Goal: Task Accomplishment & Management: Use online tool/utility

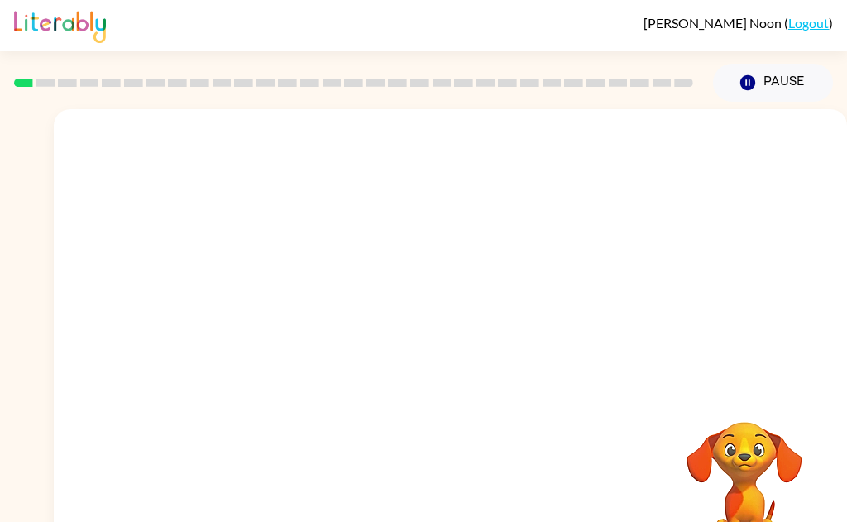
click at [268, 154] on video "Your browser must support playing .mp4 files to use Literably. Please try using…" at bounding box center [451, 248] width 794 height 278
click at [275, 160] on video "Your browser must support playing .mp4 files to use Literably. Please try using…" at bounding box center [451, 248] width 794 height 278
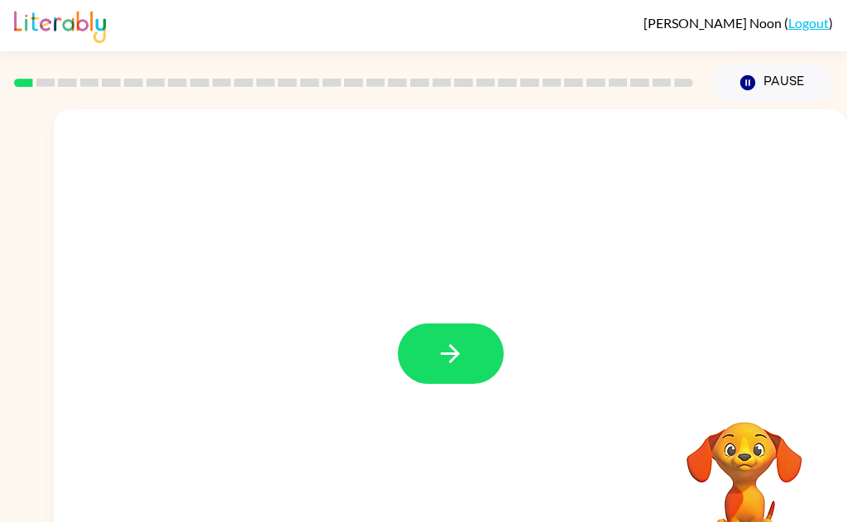
click at [441, 381] on button "button" at bounding box center [451, 354] width 106 height 60
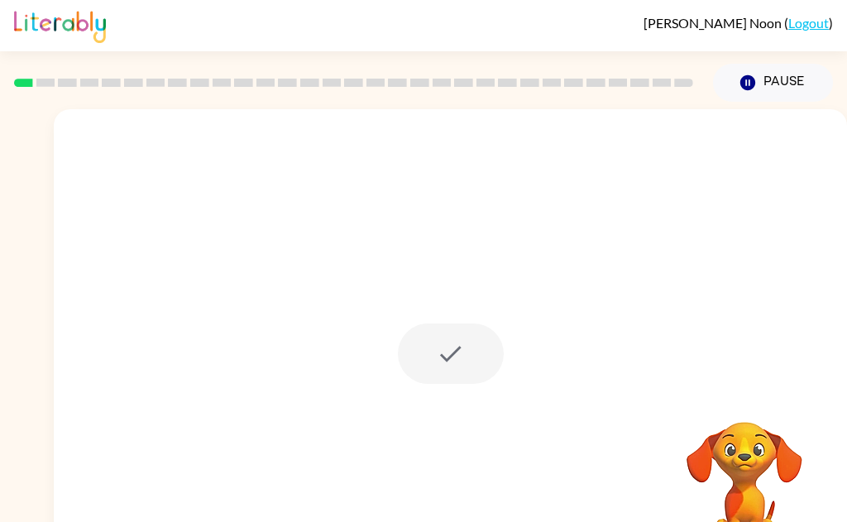
click at [459, 357] on div at bounding box center [451, 354] width 106 height 60
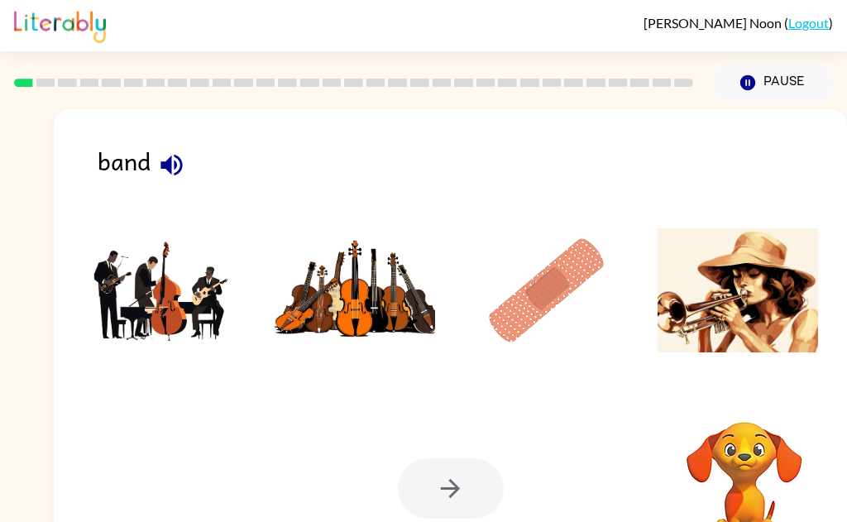
click at [167, 289] on img at bounding box center [163, 290] width 161 height 124
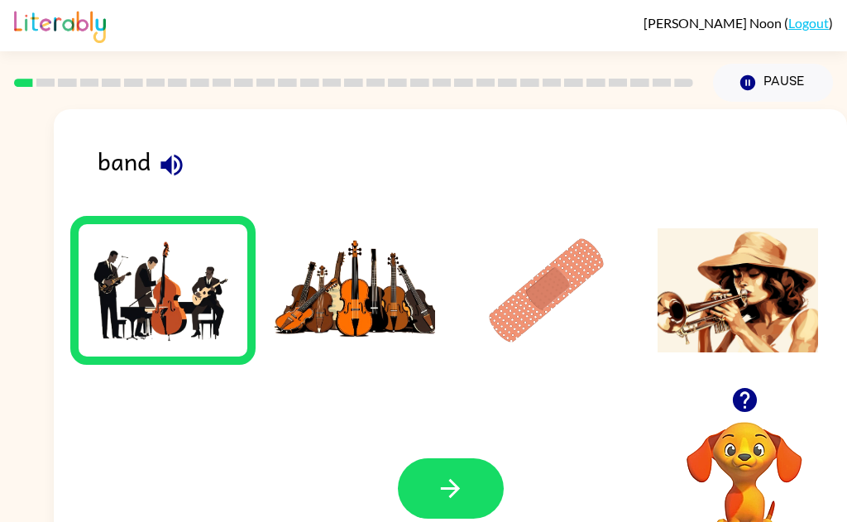
click at [459, 488] on icon "button" at bounding box center [450, 488] width 19 height 19
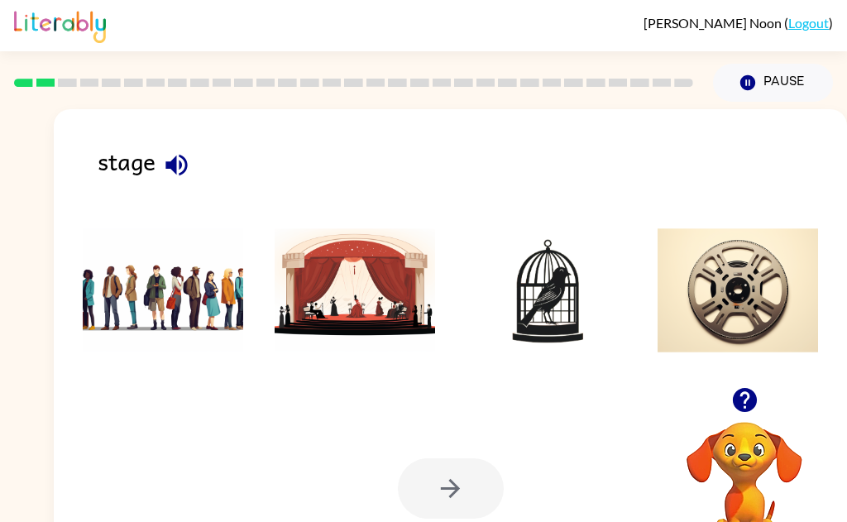
click at [361, 311] on img at bounding box center [355, 290] width 161 height 124
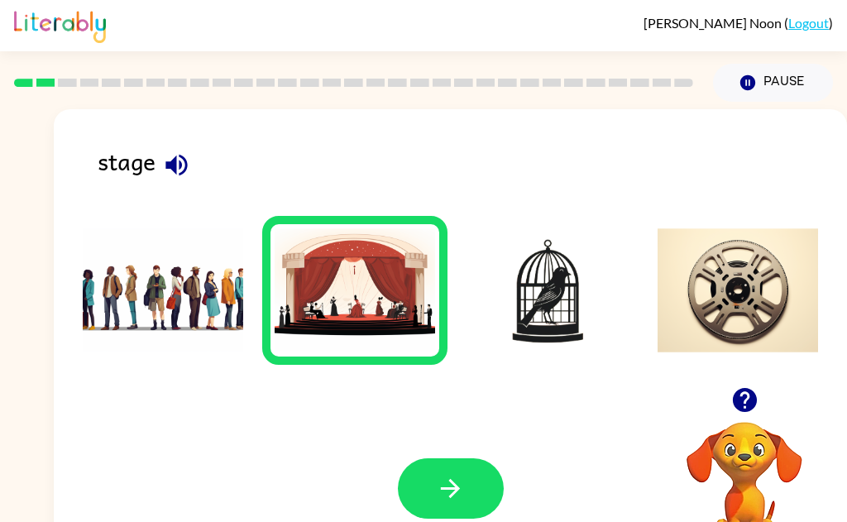
click at [474, 502] on button "button" at bounding box center [451, 488] width 106 height 60
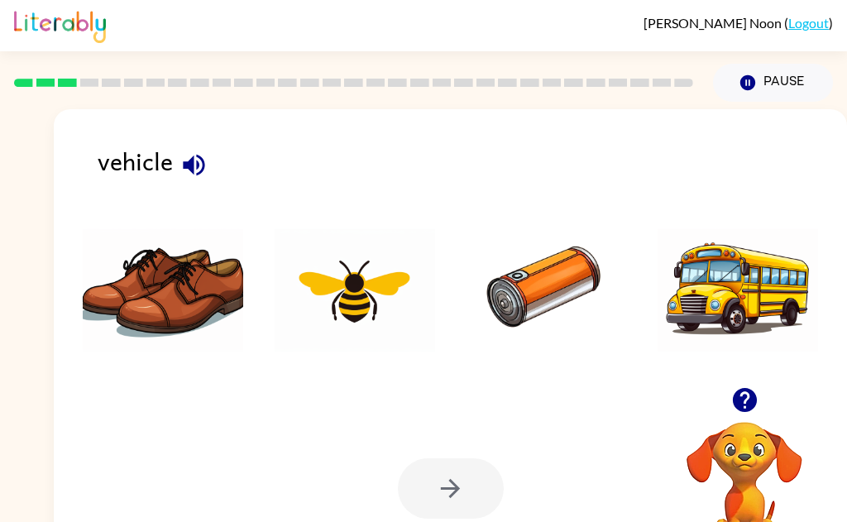
click at [729, 303] on img at bounding box center [738, 290] width 161 height 124
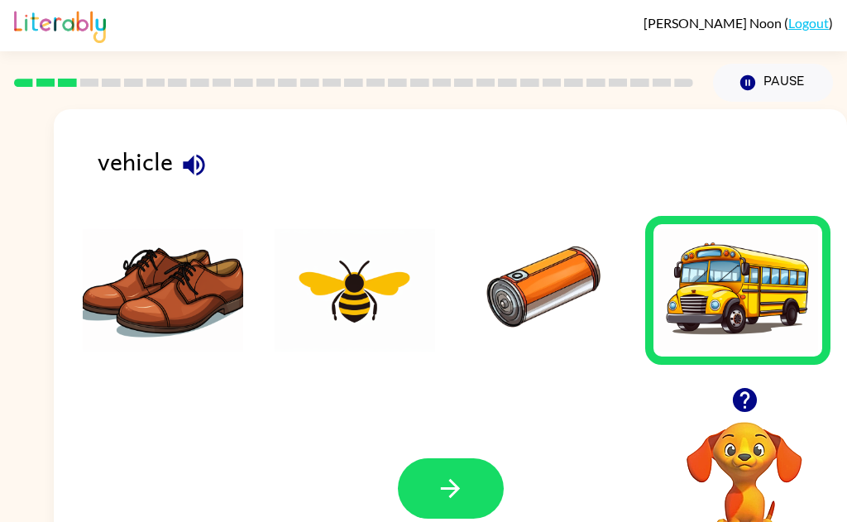
click at [466, 496] on button "button" at bounding box center [451, 488] width 106 height 60
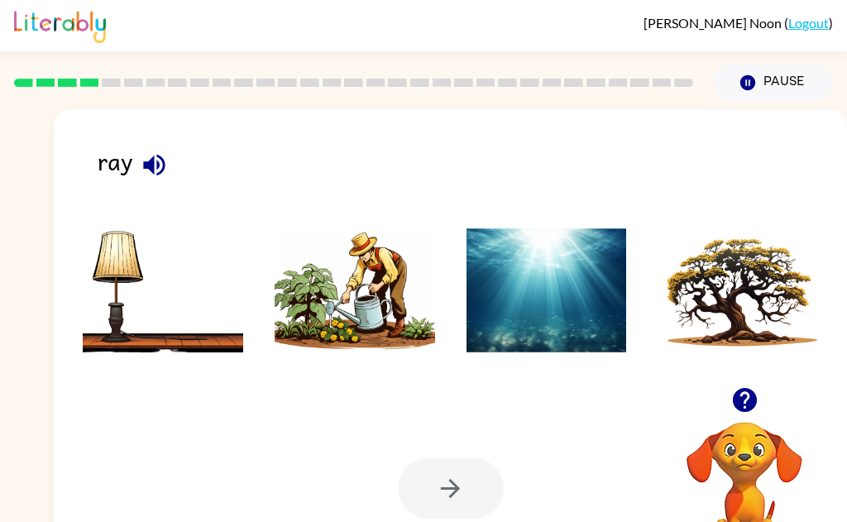
click at [565, 286] on img at bounding box center [547, 290] width 161 height 124
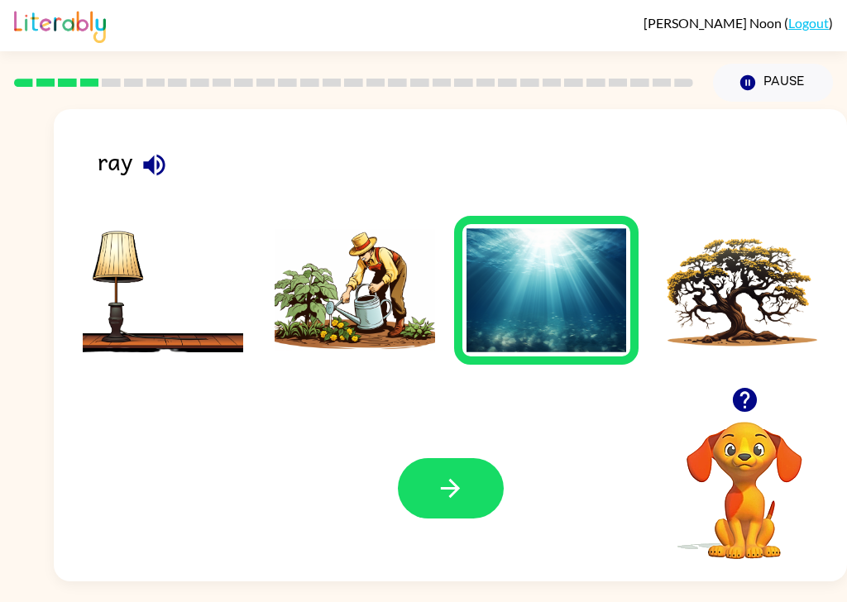
scroll to position [9, 0]
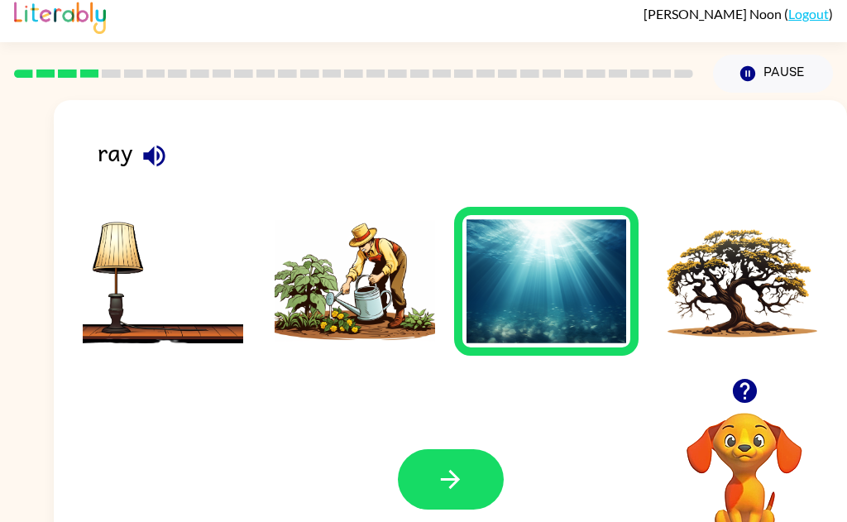
click at [480, 487] on button "button" at bounding box center [451, 479] width 106 height 60
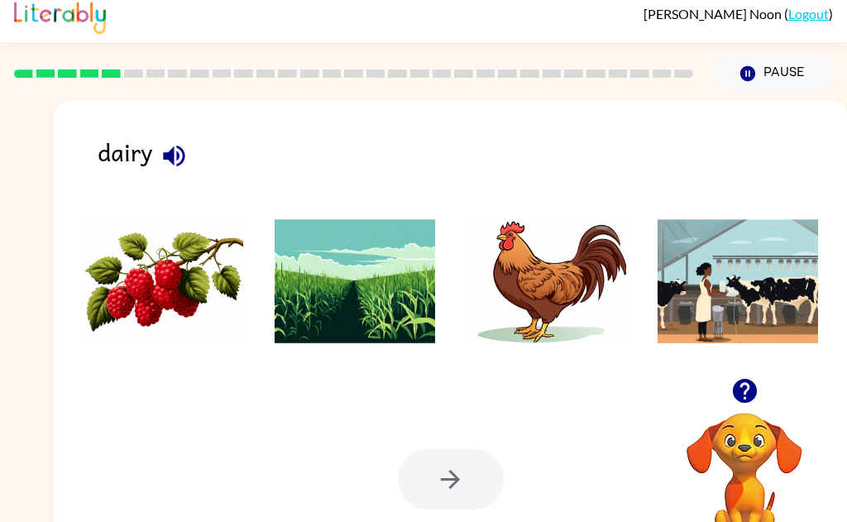
click at [176, 152] on icon "button" at bounding box center [174, 156] width 22 height 22
click at [170, 148] on icon "button" at bounding box center [174, 155] width 29 height 29
click at [464, 483] on div at bounding box center [451, 479] width 106 height 60
click at [479, 488] on div at bounding box center [451, 479] width 106 height 60
click at [466, 483] on div at bounding box center [451, 479] width 106 height 60
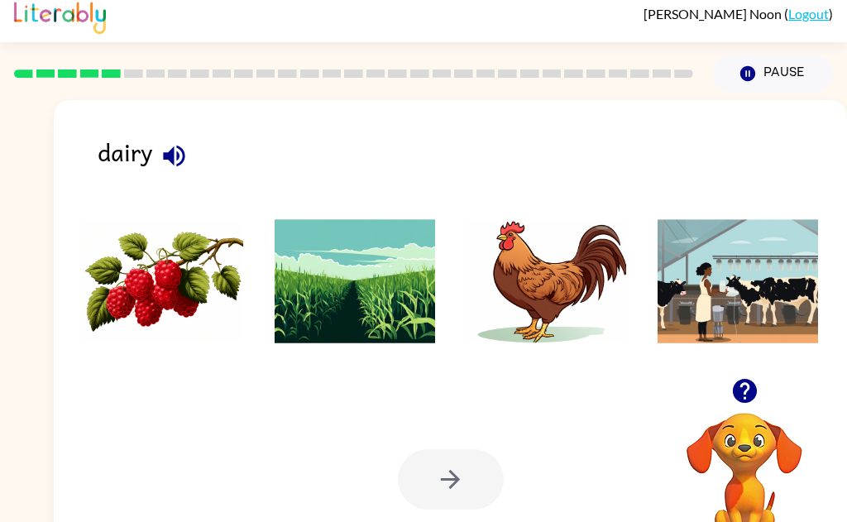
click at [471, 482] on div at bounding box center [451, 479] width 106 height 60
click at [483, 483] on div at bounding box center [451, 479] width 106 height 60
click at [482, 482] on div at bounding box center [451, 479] width 106 height 60
click at [468, 489] on div at bounding box center [451, 479] width 106 height 60
click at [354, 299] on img at bounding box center [355, 281] width 161 height 124
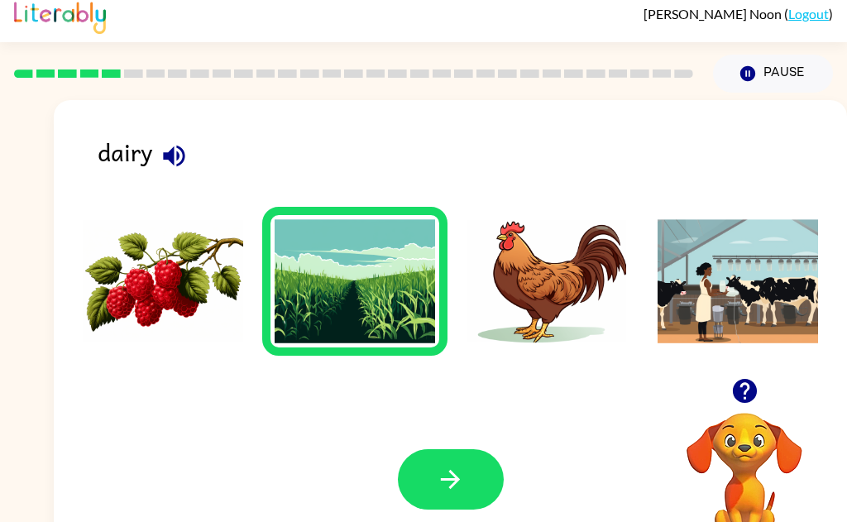
click at [465, 495] on button "button" at bounding box center [451, 479] width 106 height 60
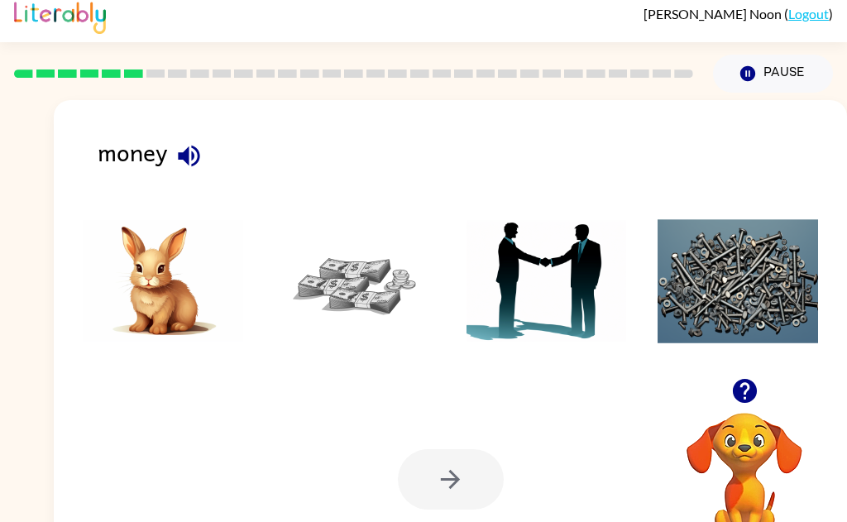
click at [367, 277] on img at bounding box center [355, 281] width 161 height 124
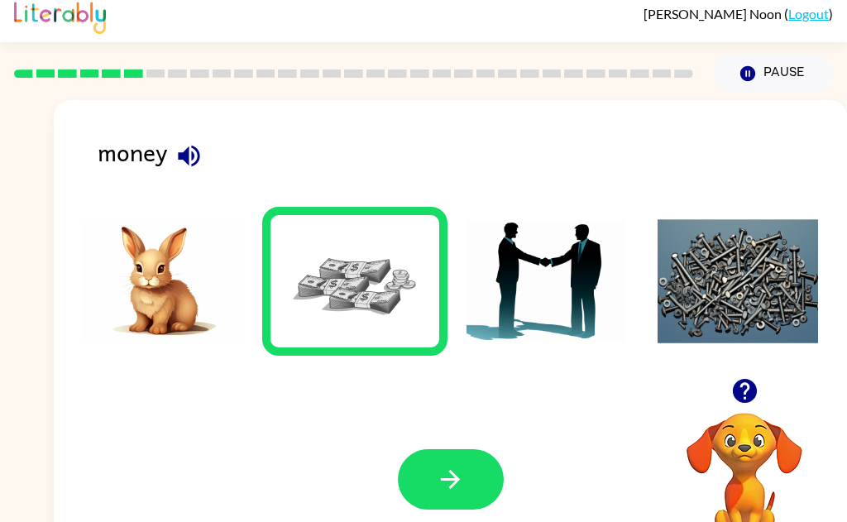
click at [467, 498] on button "button" at bounding box center [451, 479] width 106 height 60
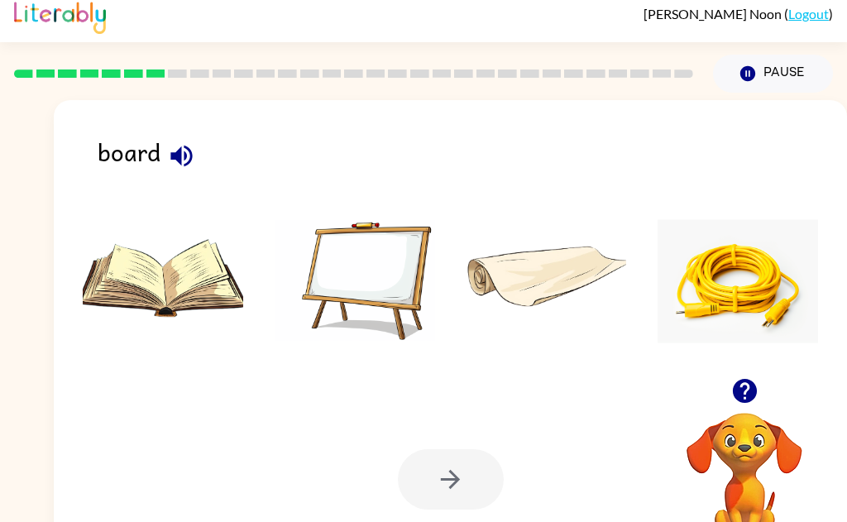
click at [180, 143] on icon "button" at bounding box center [181, 155] width 29 height 29
click at [411, 293] on img at bounding box center [355, 281] width 161 height 124
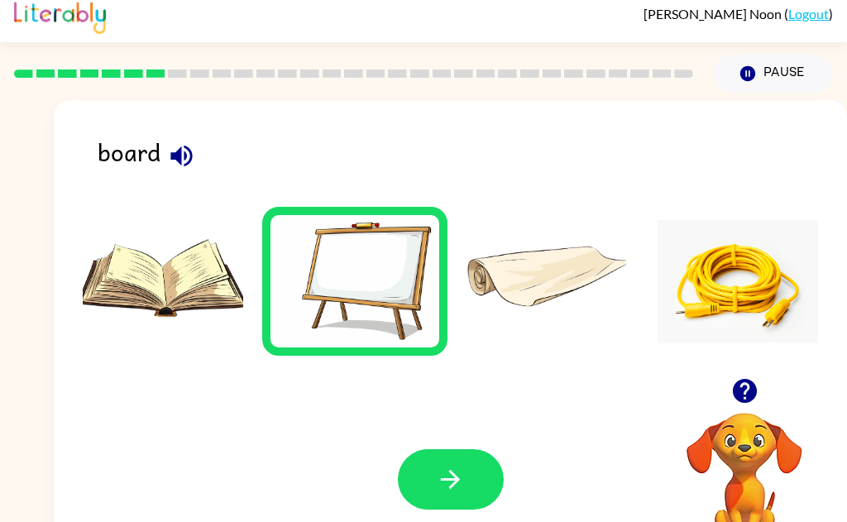
click at [465, 492] on button "button" at bounding box center [451, 479] width 106 height 60
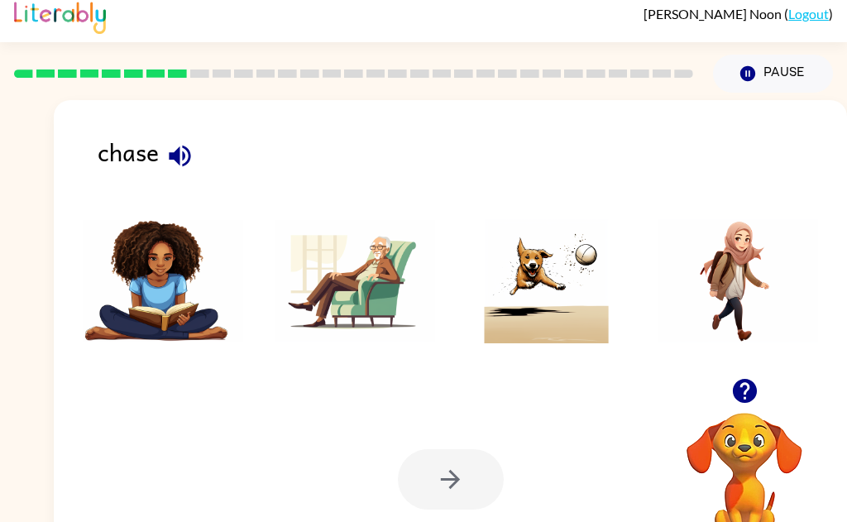
click at [180, 148] on icon "button" at bounding box center [179, 155] width 29 height 29
click at [566, 301] on img at bounding box center [547, 281] width 161 height 124
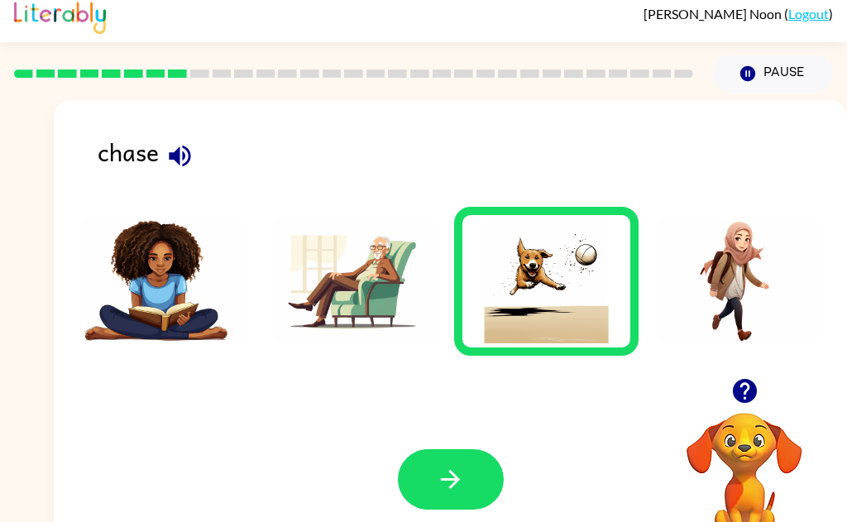
click at [469, 496] on button "button" at bounding box center [451, 479] width 106 height 60
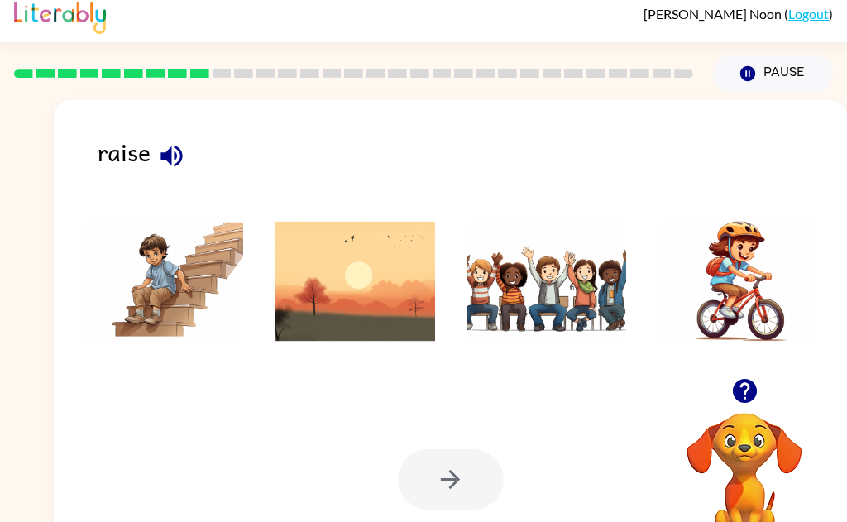
click at [166, 148] on icon "button" at bounding box center [171, 155] width 29 height 29
click at [552, 305] on img at bounding box center [547, 281] width 161 height 124
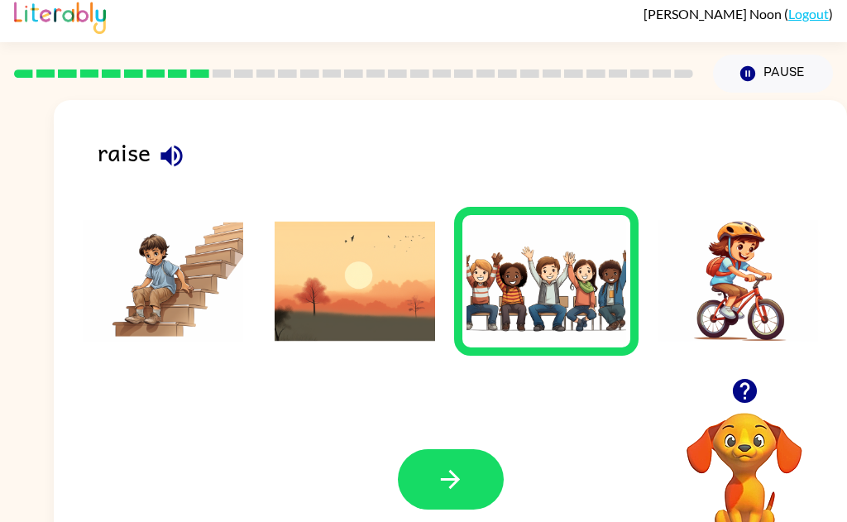
click at [463, 492] on icon "button" at bounding box center [450, 479] width 29 height 29
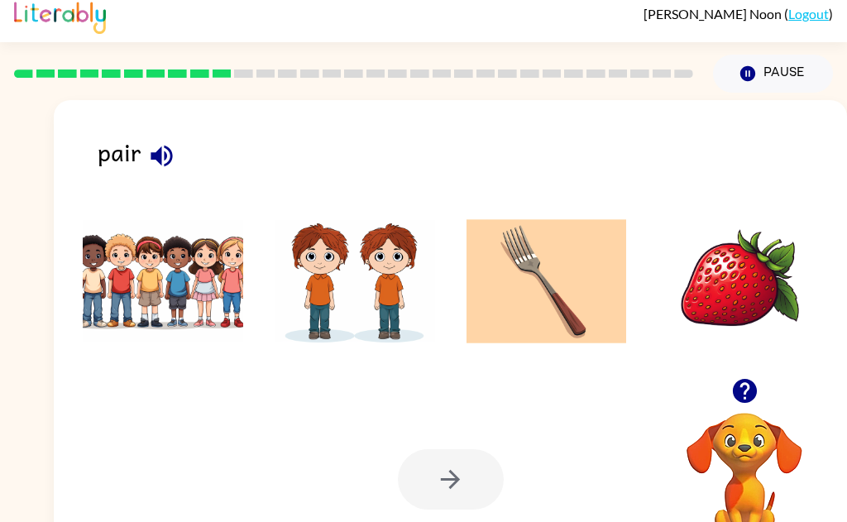
click at [170, 161] on icon "button" at bounding box center [162, 156] width 22 height 22
click at [158, 138] on button "button" at bounding box center [162, 156] width 42 height 42
click at [172, 148] on icon "button" at bounding box center [161, 155] width 29 height 29
click at [157, 145] on icon "button" at bounding box center [161, 155] width 29 height 29
click at [163, 151] on icon "button" at bounding box center [161, 155] width 29 height 29
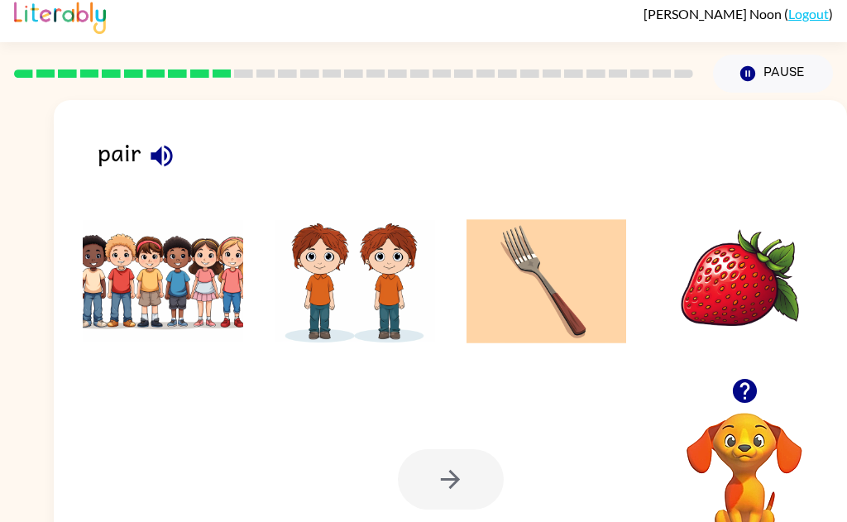
click at [565, 275] on img at bounding box center [547, 281] width 161 height 124
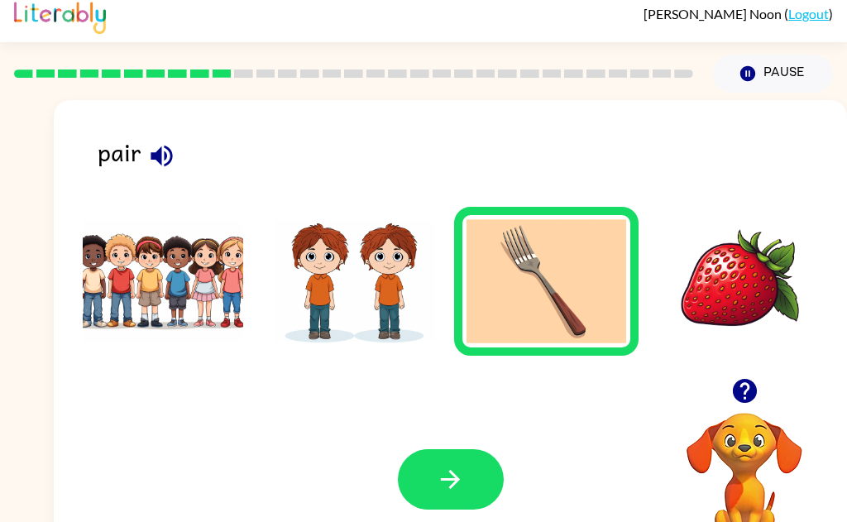
click at [466, 482] on button "button" at bounding box center [451, 479] width 106 height 60
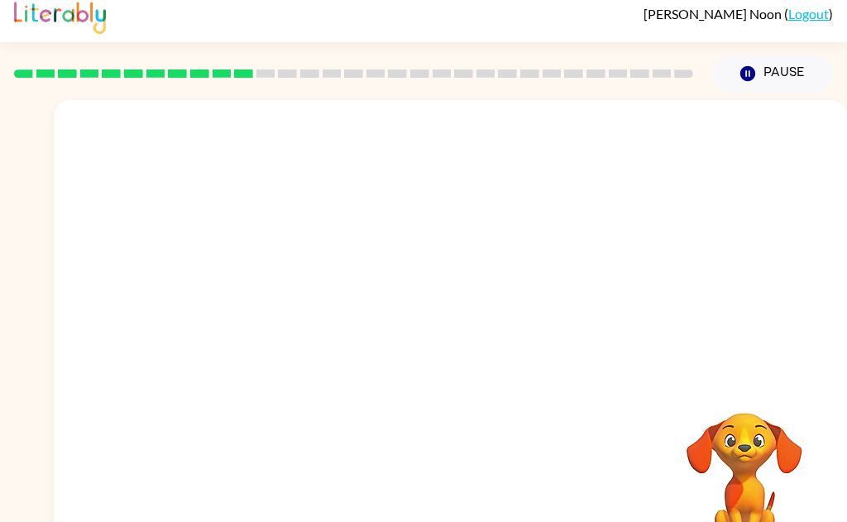
click at [676, 159] on video "Your browser must support playing .mp4 files to use Literably. Please try using…" at bounding box center [451, 239] width 794 height 278
click at [680, 151] on video "Your browser must support playing .mp4 files to use Literably. Please try using…" at bounding box center [451, 239] width 794 height 278
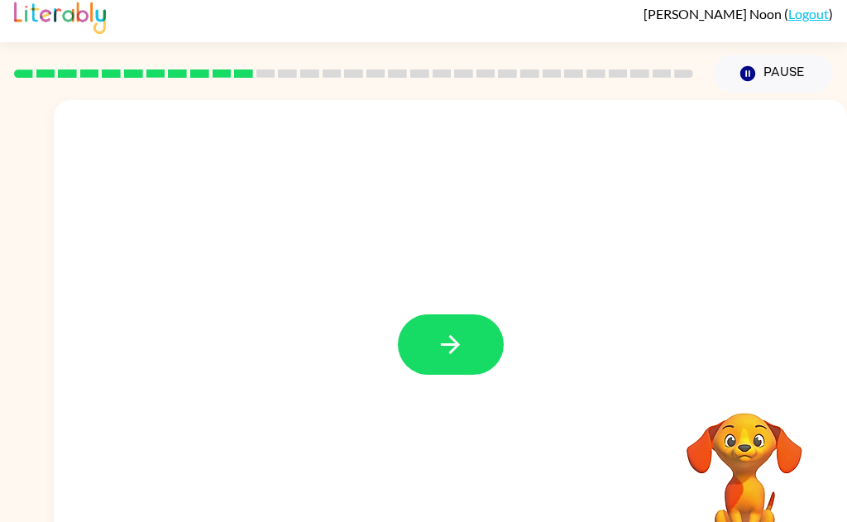
click at [455, 350] on icon "button" at bounding box center [450, 344] width 29 height 29
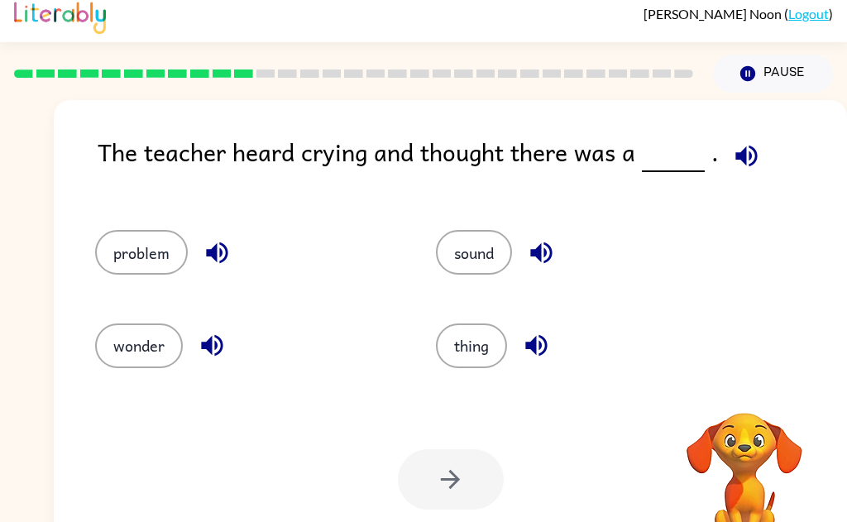
click at [752, 157] on icon "button" at bounding box center [747, 156] width 22 height 22
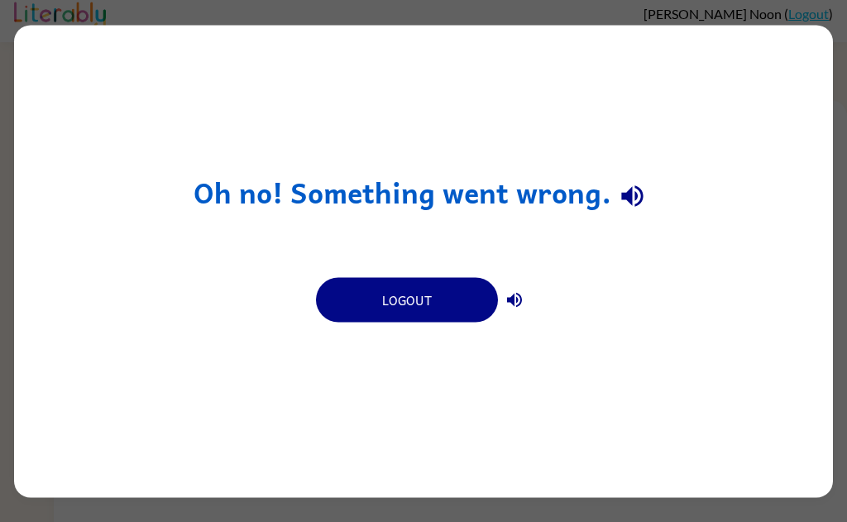
click at [636, 183] on icon "button" at bounding box center [632, 196] width 29 height 29
click at [639, 196] on icon "button" at bounding box center [632, 196] width 29 height 29
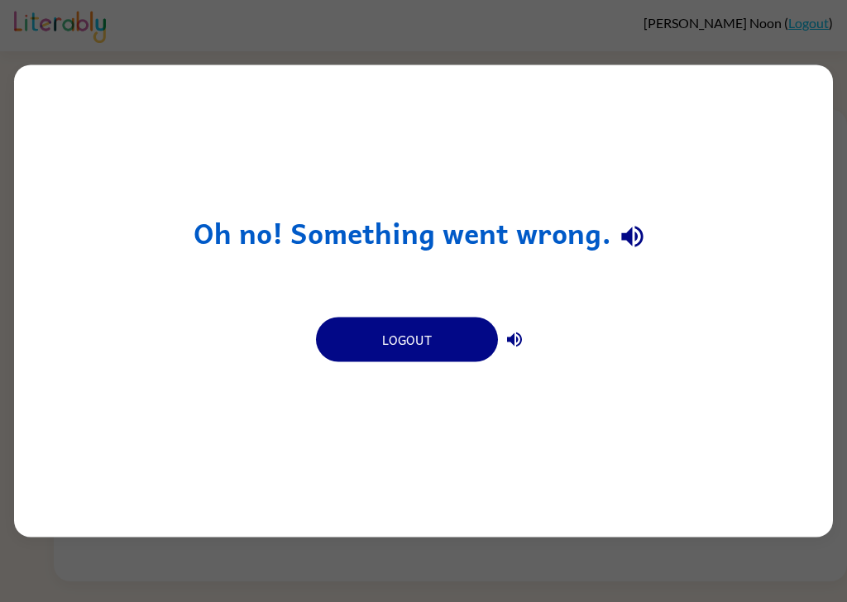
scroll to position [40, 0]
click at [527, 343] on button "button" at bounding box center [514, 340] width 33 height 33
click at [128, 300] on div "Oh no! Something went wrong. Logout" at bounding box center [423, 301] width 819 height 472
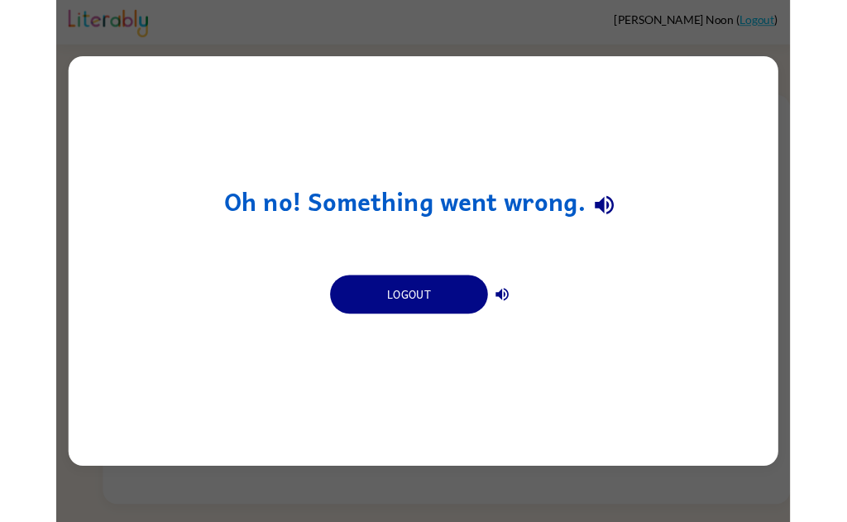
scroll to position [0, 0]
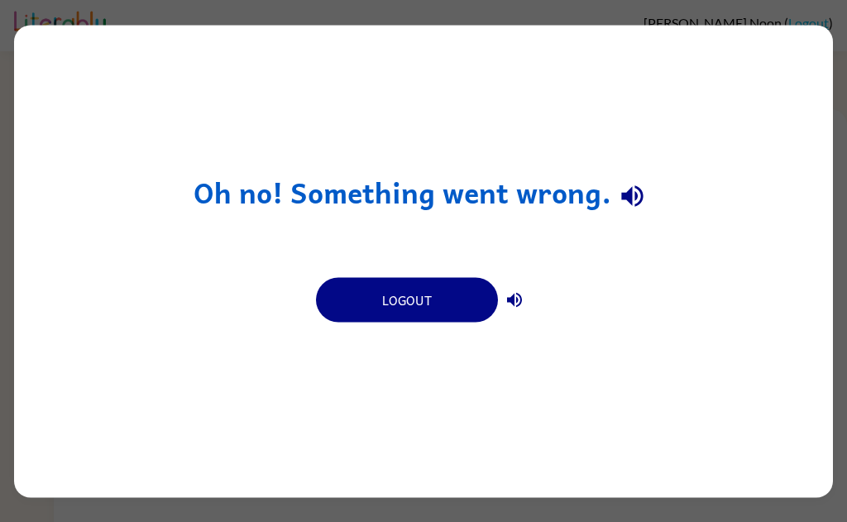
click at [641, 203] on icon "button" at bounding box center [632, 196] width 29 height 29
click at [643, 196] on icon "button" at bounding box center [632, 196] width 29 height 29
click at [387, 309] on button "Logout" at bounding box center [407, 299] width 182 height 45
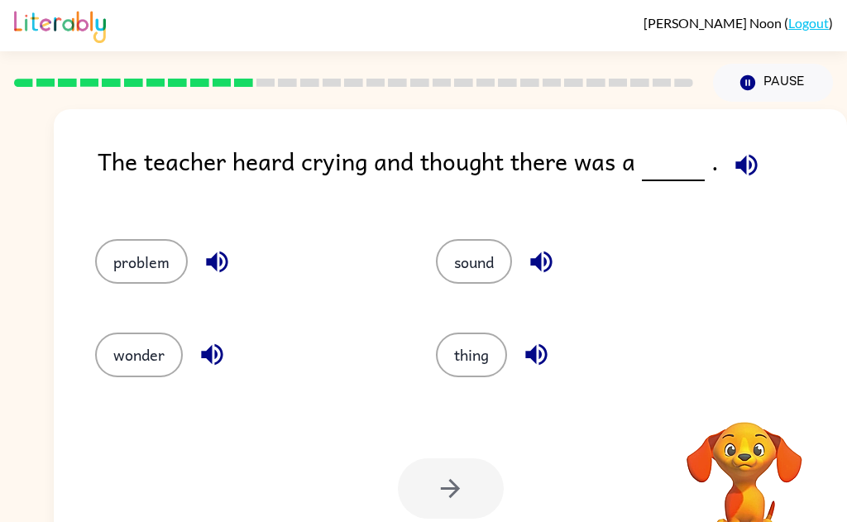
click at [745, 172] on icon "button" at bounding box center [746, 165] width 29 height 29
click at [745, 165] on icon "button" at bounding box center [747, 165] width 22 height 22
click at [218, 261] on icon "button" at bounding box center [217, 261] width 29 height 29
click at [213, 360] on icon "button" at bounding box center [212, 354] width 29 height 29
click at [540, 262] on icon "button" at bounding box center [541, 263] width 22 height 22
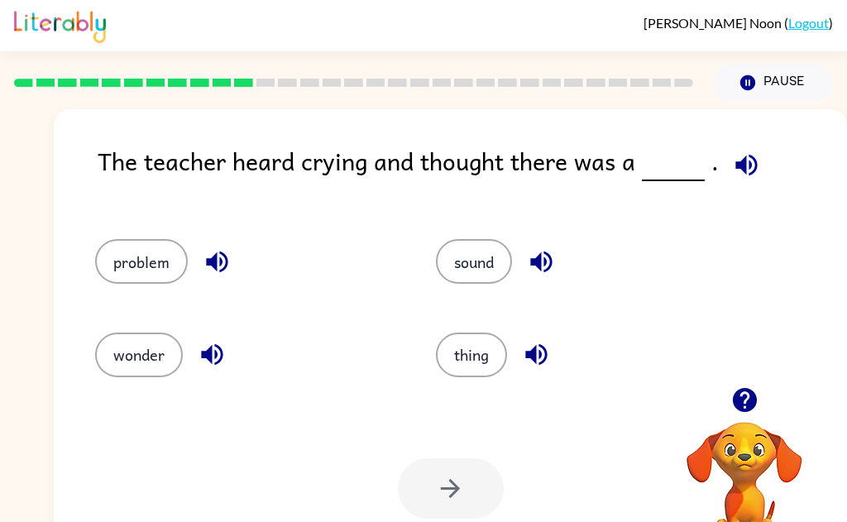
click at [542, 367] on icon "button" at bounding box center [536, 354] width 29 height 29
click at [754, 158] on icon "button" at bounding box center [746, 165] width 29 height 29
click at [144, 269] on button "problem" at bounding box center [141, 261] width 93 height 45
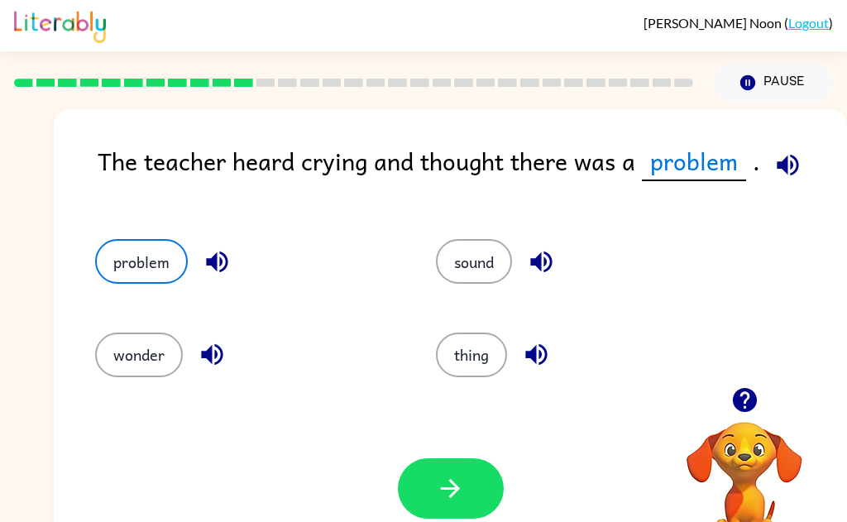
click at [460, 502] on icon "button" at bounding box center [450, 488] width 29 height 29
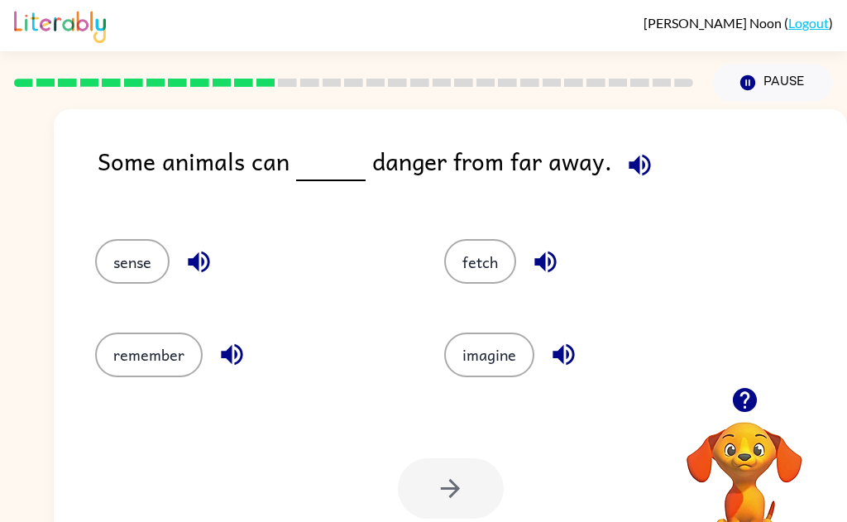
click at [641, 168] on icon "button" at bounding box center [640, 165] width 22 height 22
click at [556, 266] on icon "button" at bounding box center [545, 261] width 29 height 29
click at [580, 360] on button "button" at bounding box center [564, 354] width 42 height 42
click at [222, 362] on icon "button" at bounding box center [232, 354] width 29 height 29
click at [203, 265] on icon "button" at bounding box center [199, 263] width 22 height 22
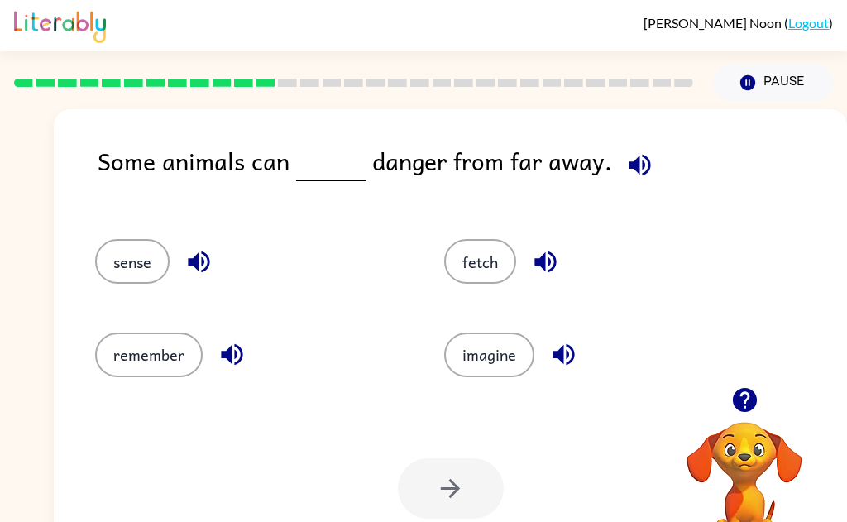
click at [139, 267] on button "sense" at bounding box center [132, 261] width 74 height 45
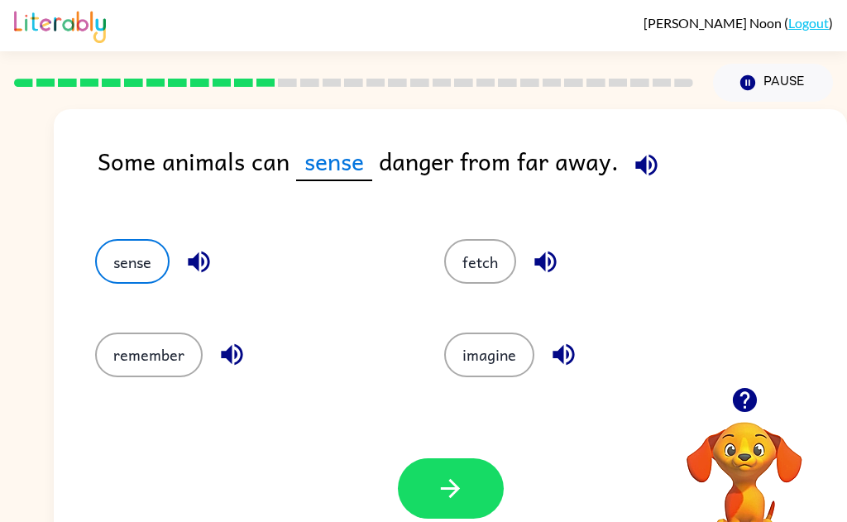
click at [470, 498] on button "button" at bounding box center [451, 488] width 106 height 60
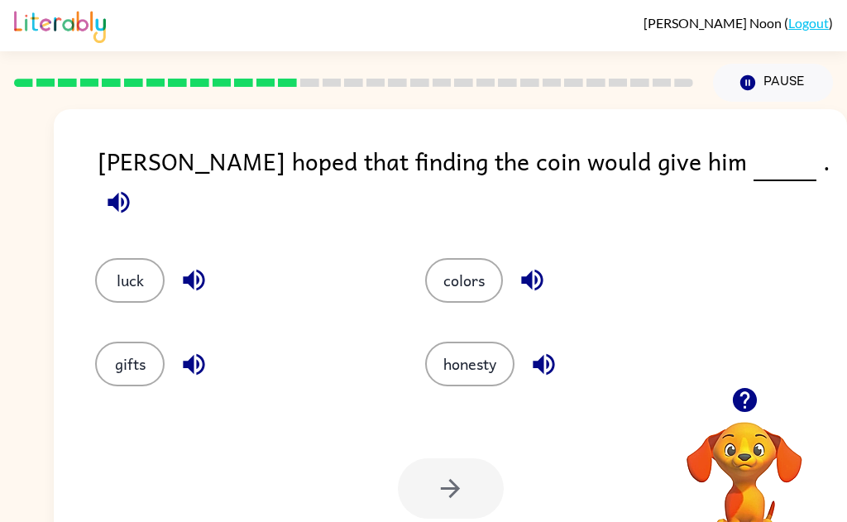
click at [140, 181] on button "button" at bounding box center [119, 202] width 42 height 42
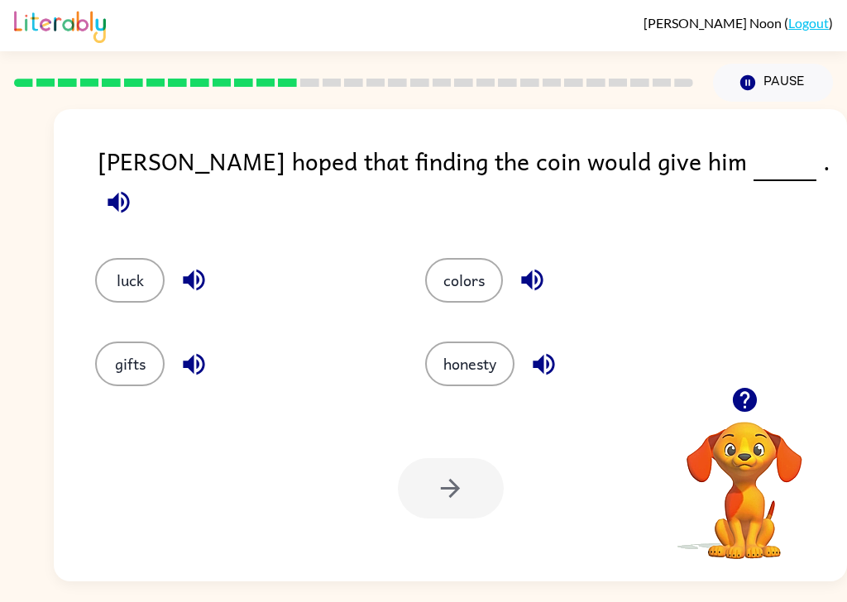
scroll to position [12, 0]
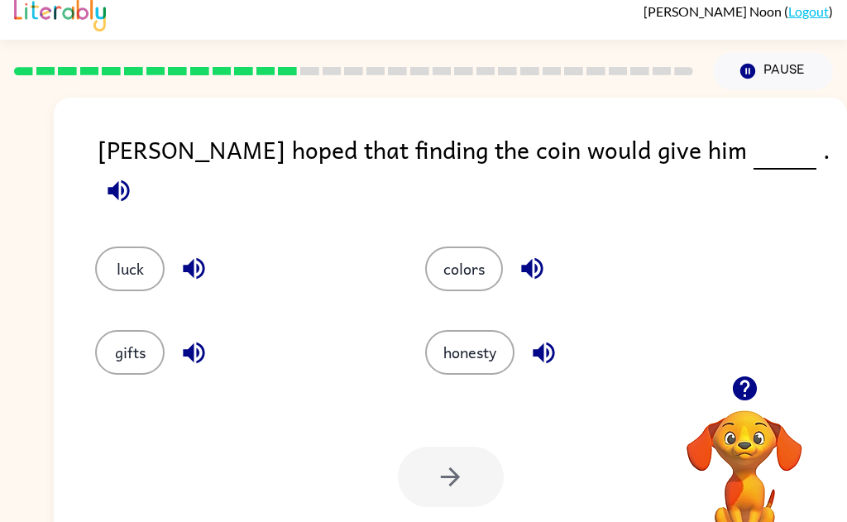
click at [545, 254] on icon "button" at bounding box center [532, 268] width 29 height 29
click at [559, 352] on icon "button" at bounding box center [544, 352] width 29 height 29
click at [208, 348] on icon "button" at bounding box center [194, 352] width 29 height 29
click at [199, 254] on icon "button" at bounding box center [194, 268] width 29 height 29
click at [157, 362] on div "gifts" at bounding box center [241, 352] width 292 height 45
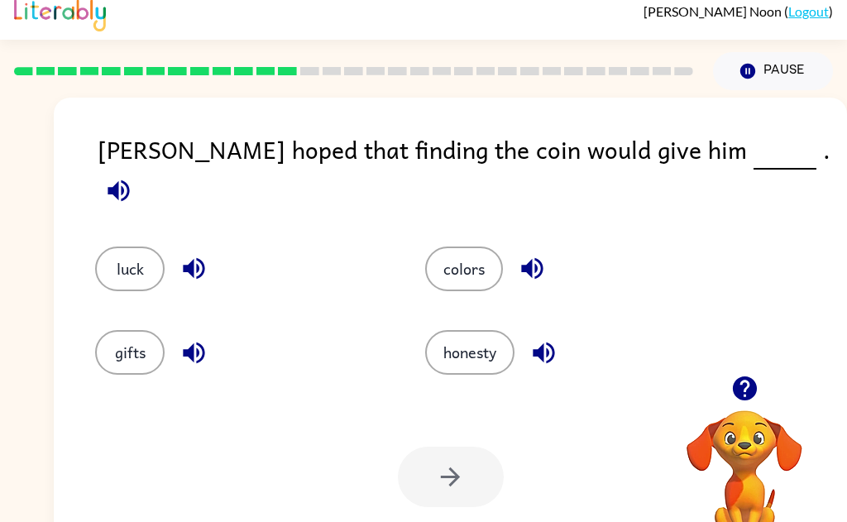
click at [141, 338] on button "gifts" at bounding box center [130, 352] width 70 height 45
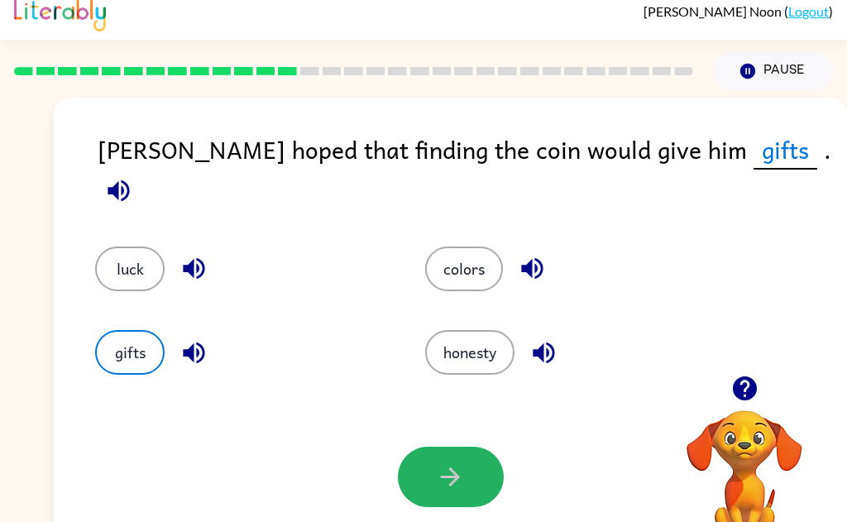
click at [476, 500] on button "button" at bounding box center [451, 477] width 106 height 60
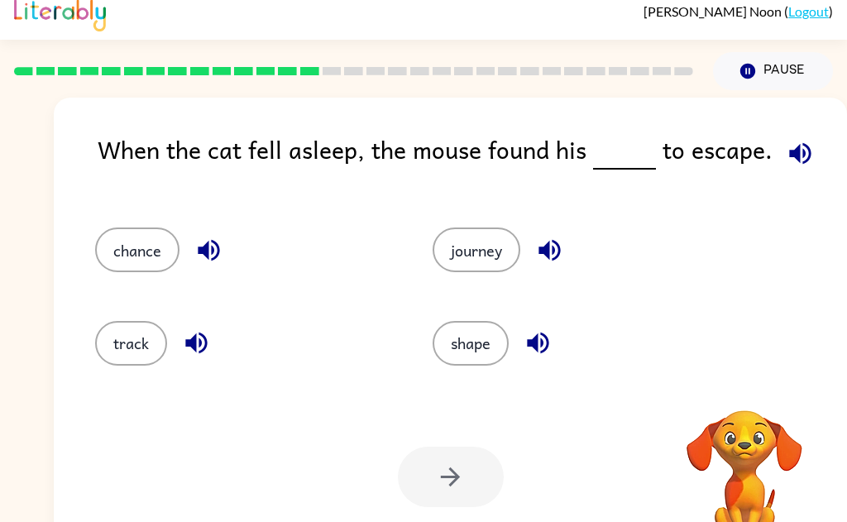
click at [803, 161] on icon "button" at bounding box center [800, 153] width 29 height 29
click at [213, 253] on icon "button" at bounding box center [209, 251] width 22 height 22
click at [207, 348] on icon "button" at bounding box center [196, 343] width 29 height 29
click at [563, 259] on icon "button" at bounding box center [549, 250] width 29 height 29
click at [549, 353] on icon "button" at bounding box center [538, 343] width 29 height 29
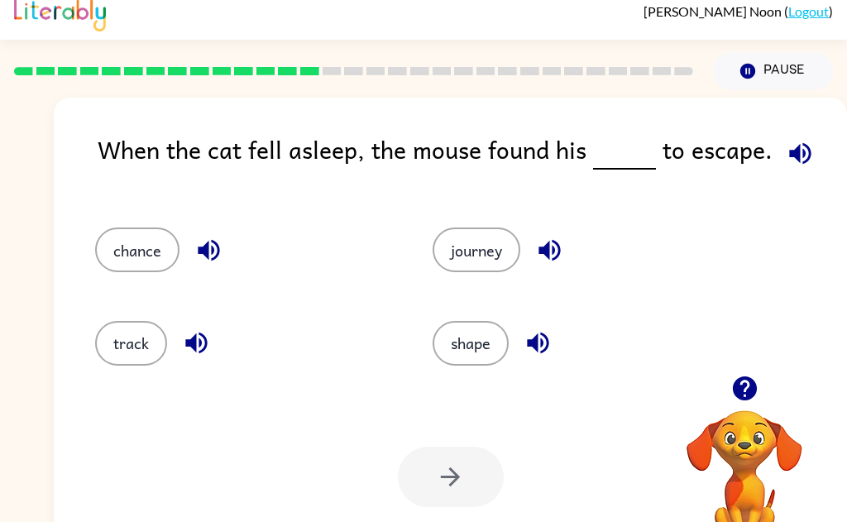
click at [156, 257] on button "chance" at bounding box center [137, 250] width 84 height 45
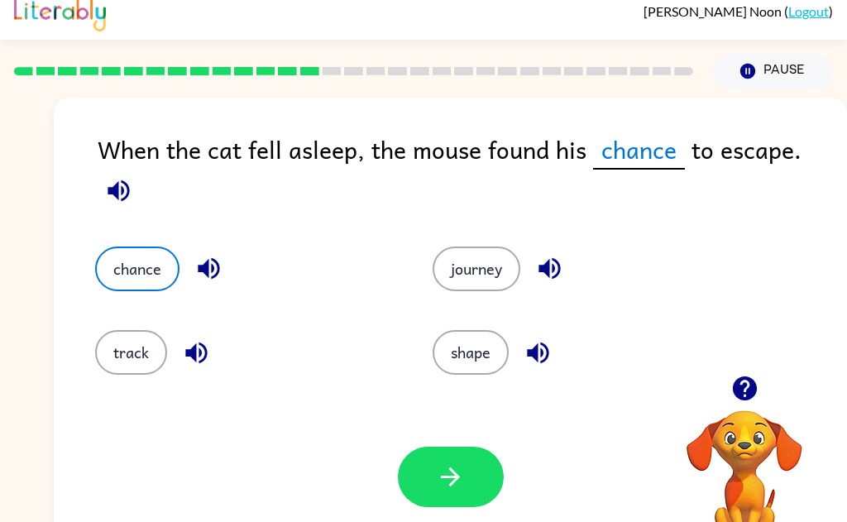
click at [471, 491] on button "button" at bounding box center [451, 477] width 106 height 60
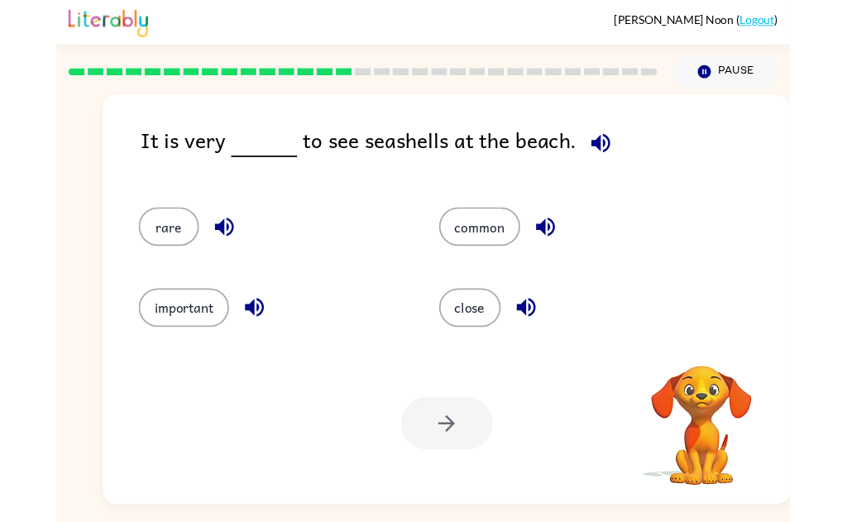
scroll to position [16, 0]
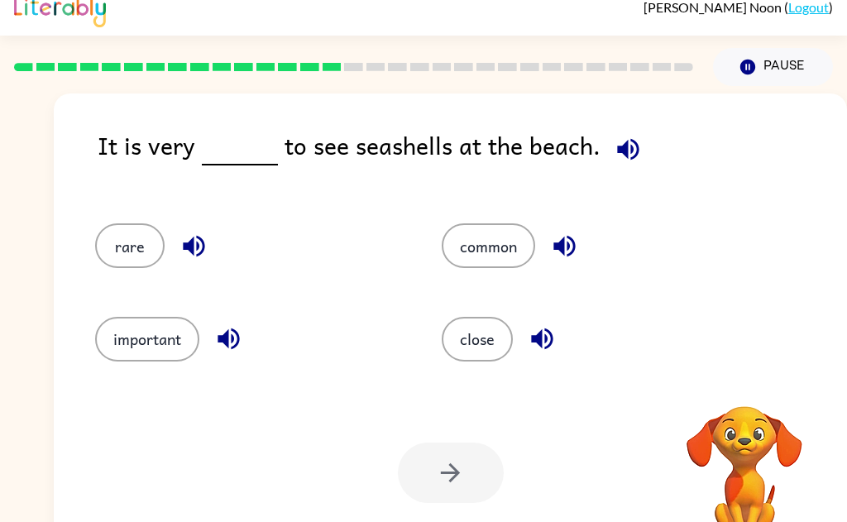
click at [635, 146] on button "button" at bounding box center [628, 149] width 42 height 42
click at [634, 142] on icon "button" at bounding box center [628, 149] width 29 height 29
click at [632, 156] on icon "button" at bounding box center [628, 149] width 29 height 29
click at [626, 153] on icon "button" at bounding box center [628, 149] width 29 height 29
click at [632, 150] on icon "button" at bounding box center [628, 149] width 29 height 29
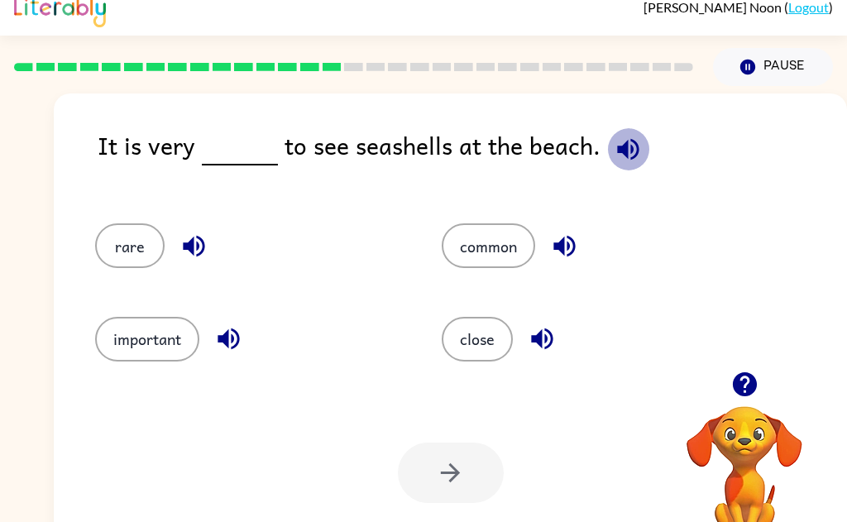
click at [627, 153] on icon "button" at bounding box center [628, 149] width 22 height 22
click at [626, 154] on icon "button" at bounding box center [628, 149] width 29 height 29
click at [554, 342] on icon "button" at bounding box center [542, 338] width 29 height 29
click at [577, 250] on icon "button" at bounding box center [564, 246] width 29 height 29
click at [185, 238] on icon "button" at bounding box center [194, 246] width 29 height 29
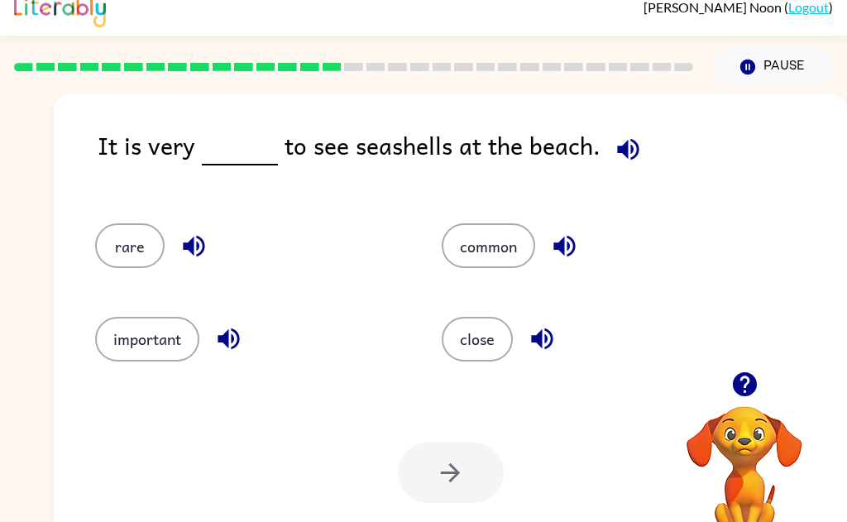
click at [240, 348] on icon "button" at bounding box center [228, 338] width 29 height 29
click at [490, 348] on button "close" at bounding box center [477, 339] width 71 height 45
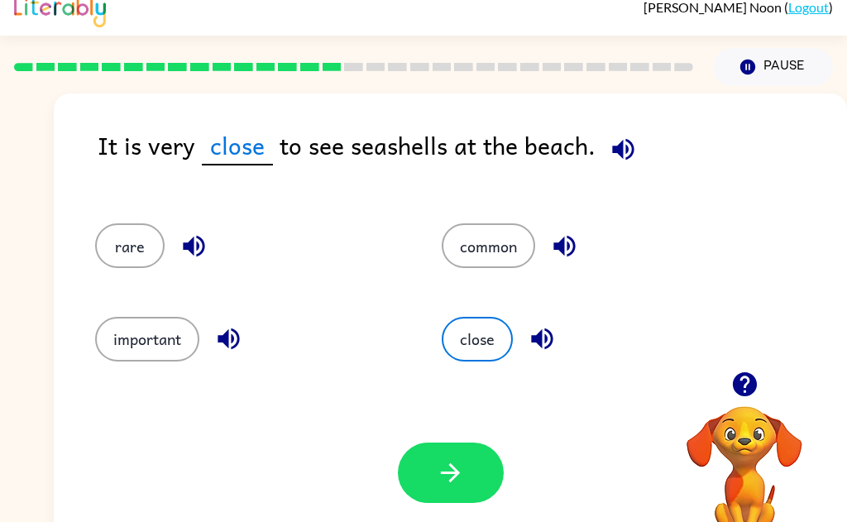
click at [459, 489] on button "button" at bounding box center [451, 473] width 106 height 60
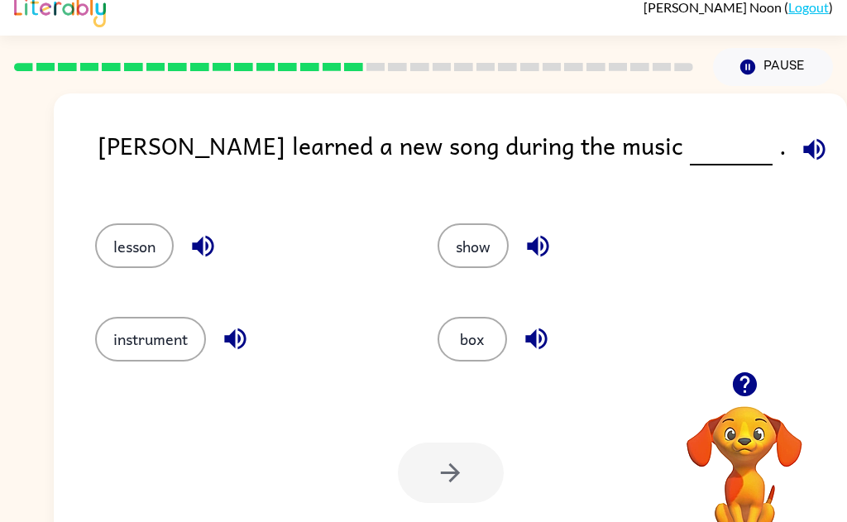
click at [803, 145] on icon "button" at bounding box center [814, 149] width 22 height 22
click at [203, 261] on button "button" at bounding box center [203, 246] width 42 height 42
click at [248, 350] on icon "button" at bounding box center [235, 338] width 29 height 29
click at [558, 242] on button "button" at bounding box center [538, 246] width 42 height 42
click at [550, 250] on icon "button" at bounding box center [538, 246] width 29 height 29
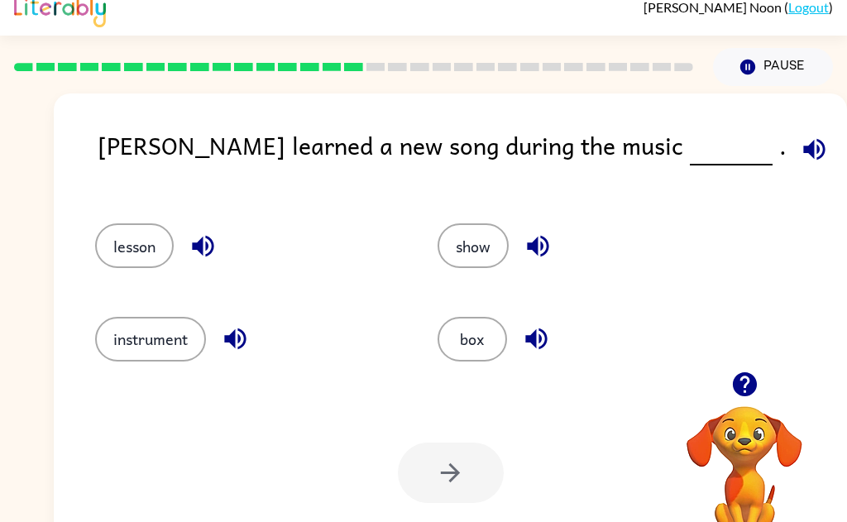
click at [554, 249] on button "button" at bounding box center [538, 246] width 42 height 42
click at [544, 349] on icon "button" at bounding box center [536, 338] width 29 height 29
click at [153, 257] on button "lesson" at bounding box center [134, 245] width 79 height 45
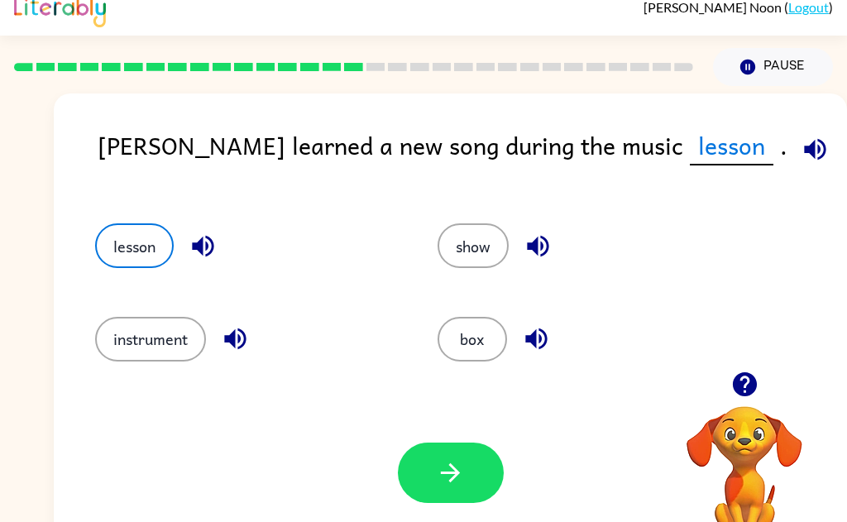
click at [459, 486] on icon "button" at bounding box center [450, 472] width 29 height 29
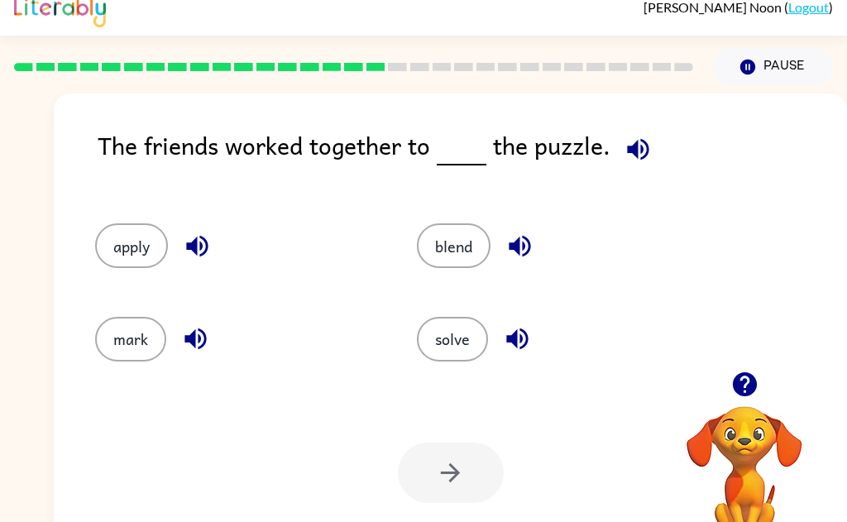
click at [640, 151] on icon "button" at bounding box center [638, 149] width 22 height 22
click at [652, 154] on button "button" at bounding box center [638, 149] width 42 height 42
click at [208, 350] on icon "button" at bounding box center [195, 338] width 29 height 29
click at [193, 350] on icon "button" at bounding box center [195, 338] width 29 height 29
click at [197, 251] on icon "button" at bounding box center [197, 247] width 22 height 22
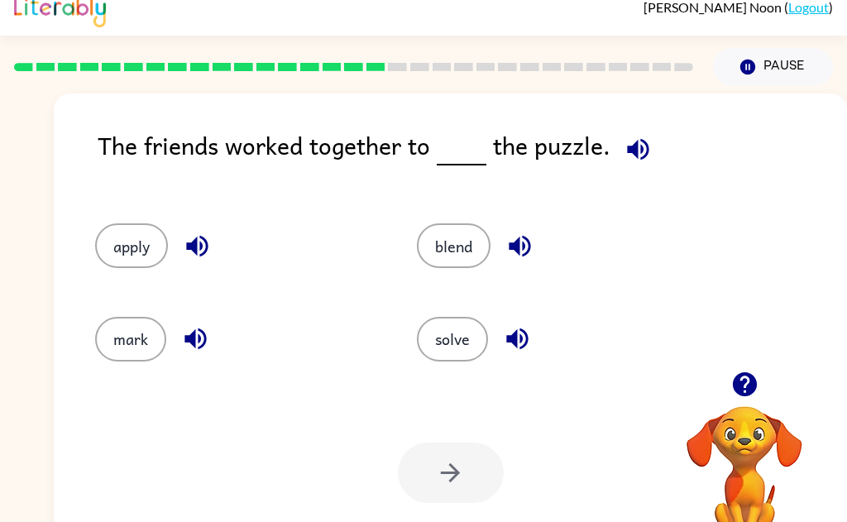
click at [533, 252] on icon "button" at bounding box center [520, 246] width 29 height 29
click at [530, 340] on icon "button" at bounding box center [517, 338] width 29 height 29
click at [140, 345] on button "mark" at bounding box center [130, 339] width 71 height 45
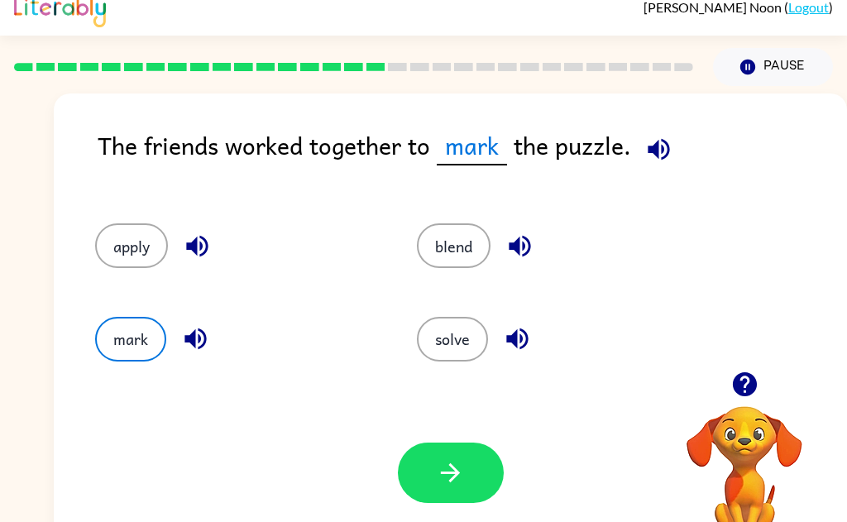
click at [461, 501] on button "button" at bounding box center [451, 473] width 106 height 60
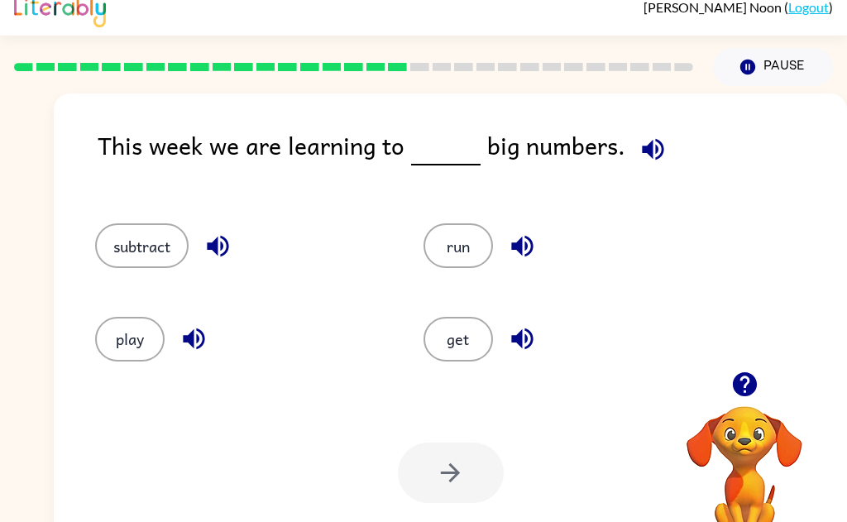
click at [664, 156] on button "button" at bounding box center [653, 149] width 42 height 42
click at [228, 246] on icon "button" at bounding box center [218, 246] width 29 height 29
click at [206, 344] on icon "button" at bounding box center [194, 338] width 29 height 29
click at [526, 252] on icon "button" at bounding box center [522, 246] width 29 height 29
click at [132, 338] on button "play" at bounding box center [130, 339] width 70 height 45
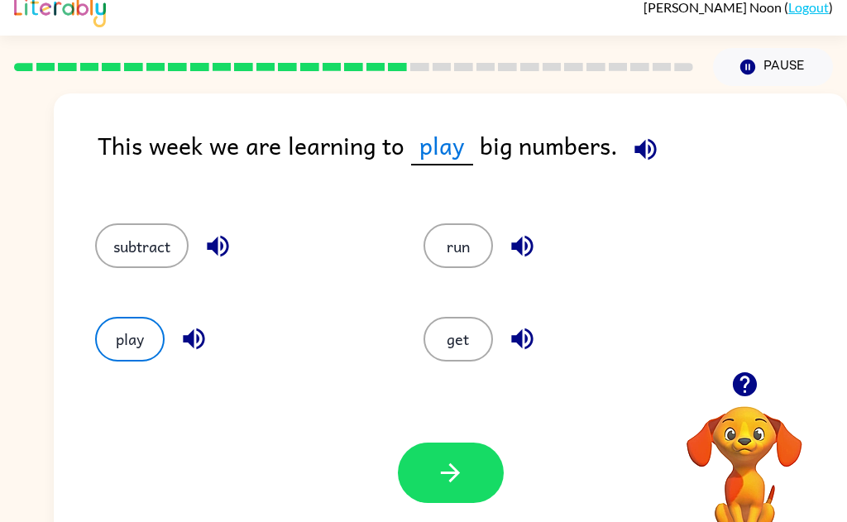
click at [455, 488] on button "button" at bounding box center [451, 473] width 106 height 60
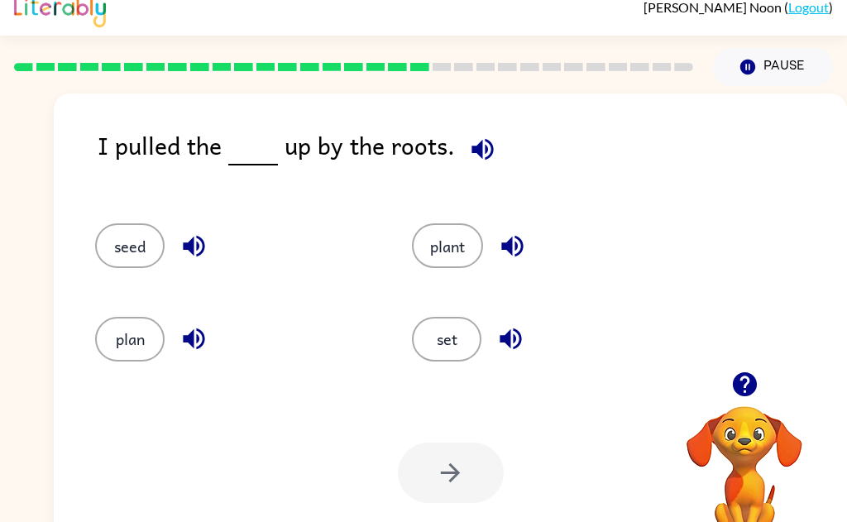
click at [484, 165] on button "button" at bounding box center [483, 149] width 42 height 42
click at [480, 238] on button "plant" at bounding box center [447, 245] width 71 height 45
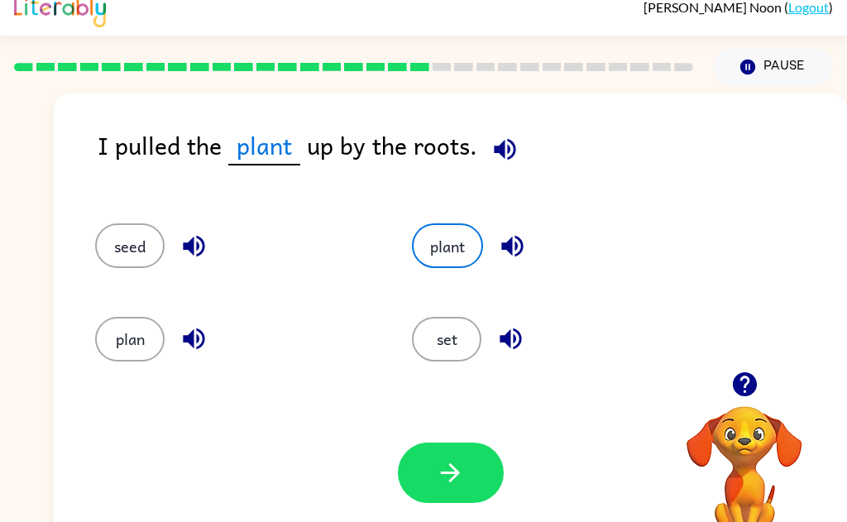
click at [467, 487] on button "button" at bounding box center [451, 473] width 106 height 60
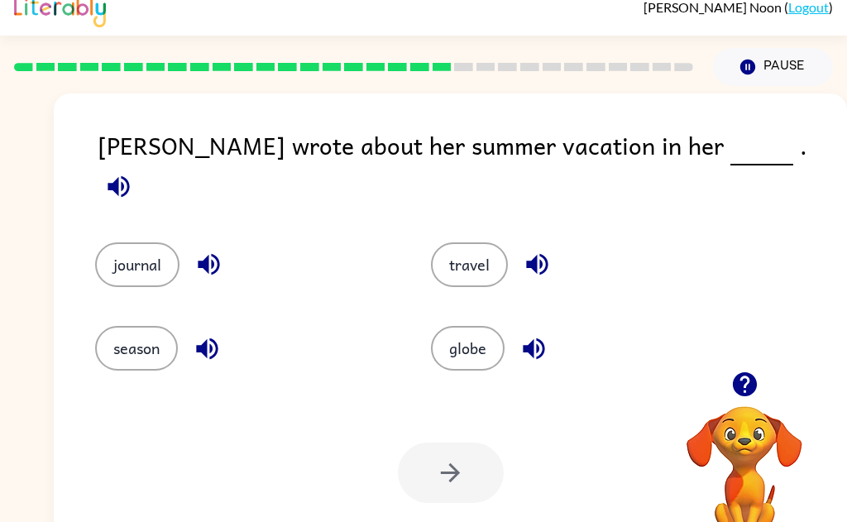
click at [133, 172] on icon "button" at bounding box center [118, 186] width 29 height 29
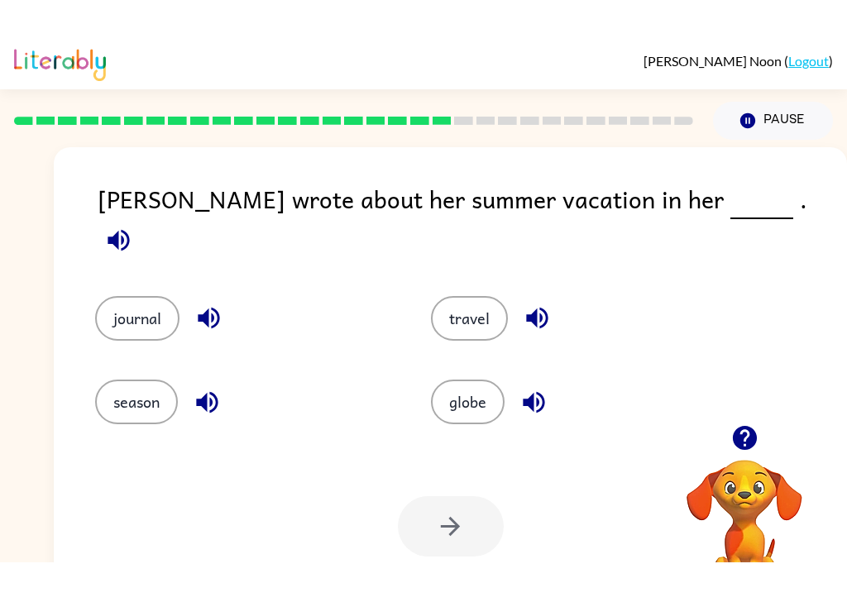
scroll to position [0, 0]
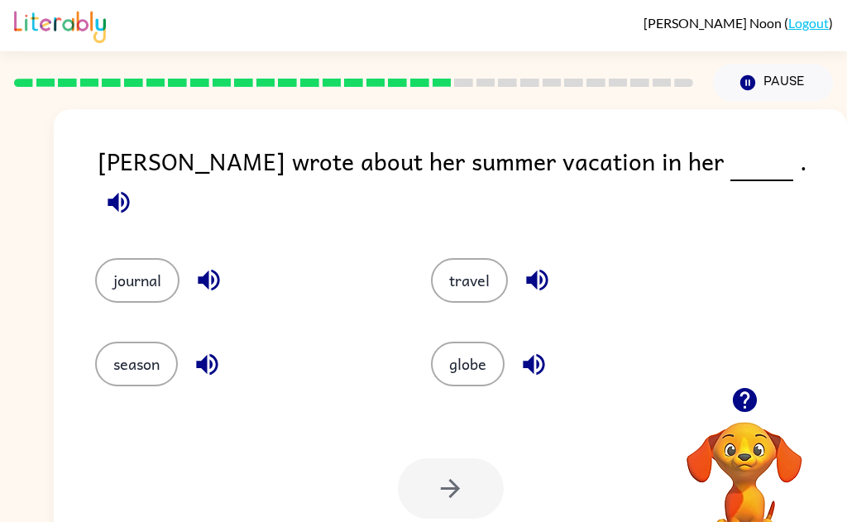
click at [133, 188] on icon "button" at bounding box center [118, 202] width 29 height 29
click at [537, 276] on icon "button" at bounding box center [537, 280] width 29 height 29
click at [535, 361] on icon "button" at bounding box center [534, 364] width 22 height 22
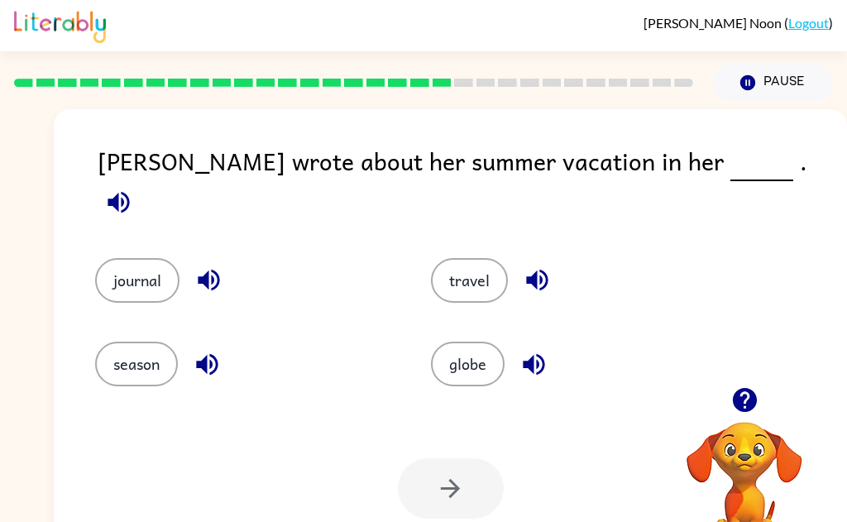
click at [219, 270] on icon "button" at bounding box center [209, 281] width 22 height 22
click at [212, 361] on icon "button" at bounding box center [207, 364] width 29 height 29
click at [159, 267] on button "journal" at bounding box center [137, 280] width 84 height 45
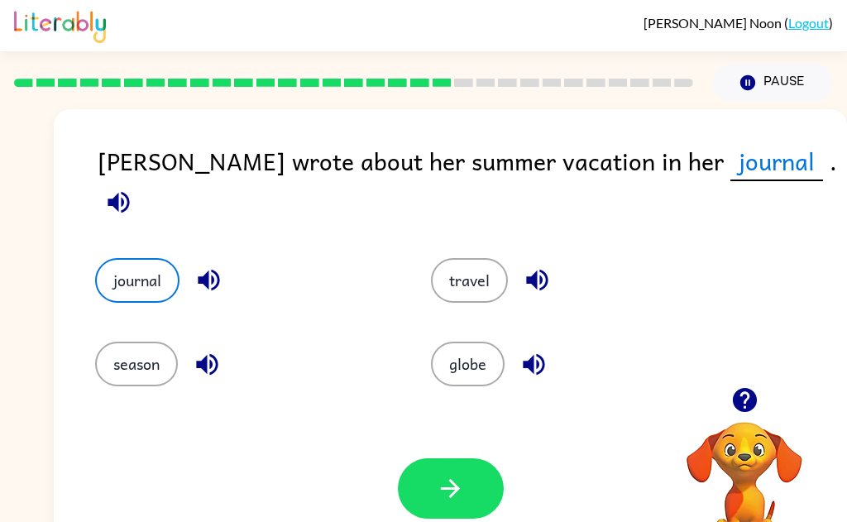
click at [458, 501] on icon "button" at bounding box center [450, 488] width 29 height 29
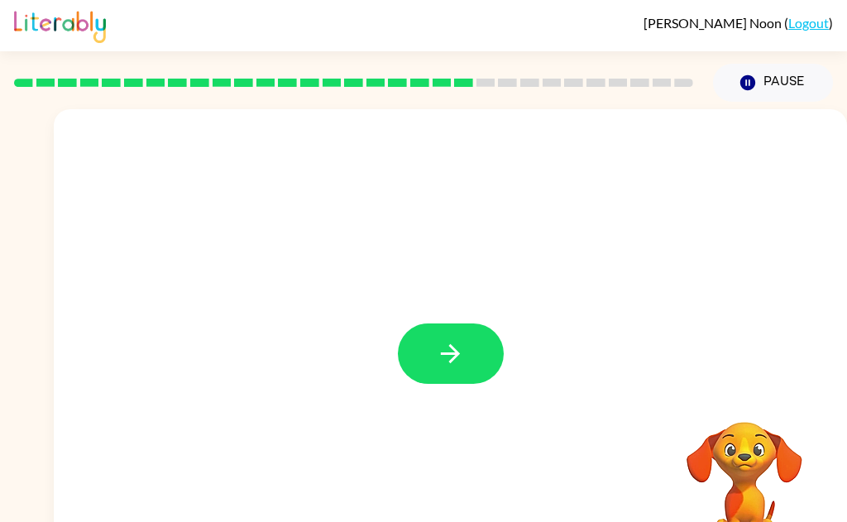
click at [461, 371] on button "button" at bounding box center [451, 354] width 106 height 60
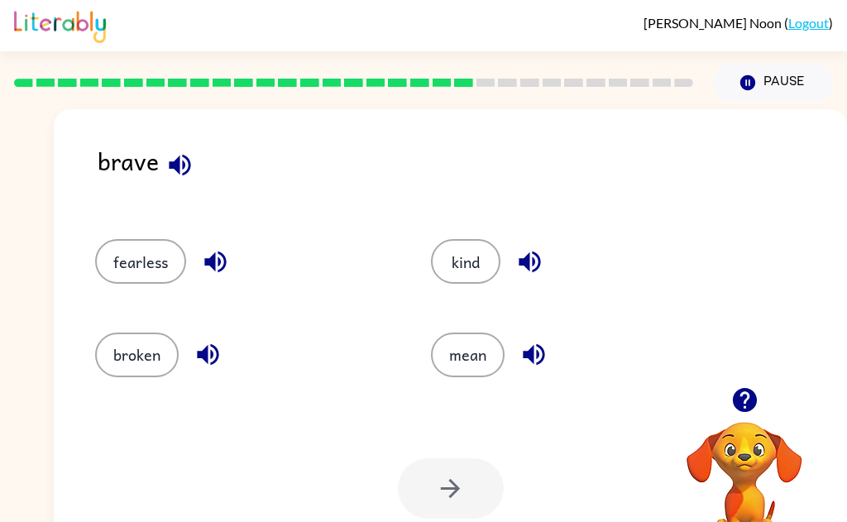
click at [189, 175] on icon "button" at bounding box center [179, 165] width 29 height 29
click at [138, 364] on button "broken" at bounding box center [137, 355] width 84 height 45
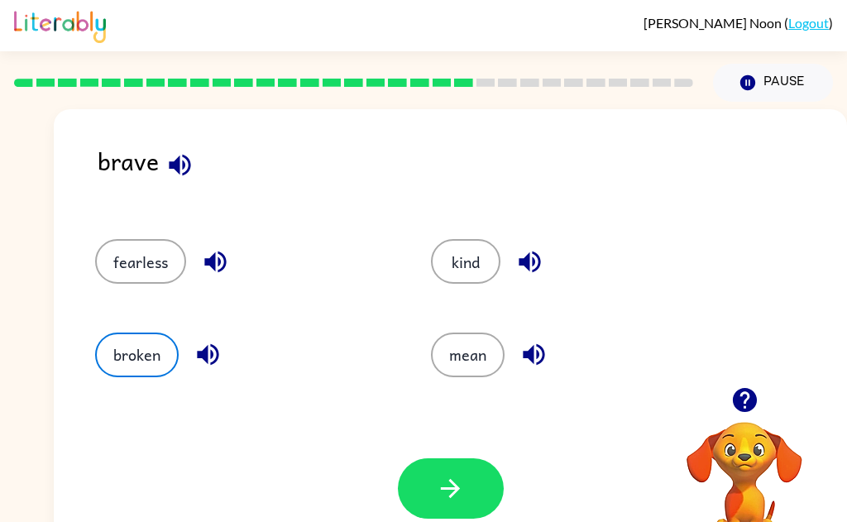
click at [444, 500] on icon "button" at bounding box center [450, 488] width 29 height 29
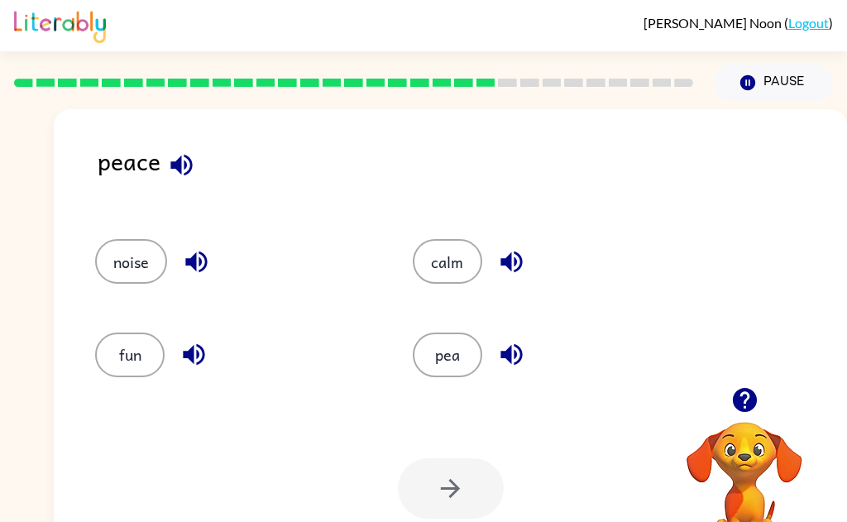
click at [448, 366] on button "pea" at bounding box center [448, 355] width 70 height 45
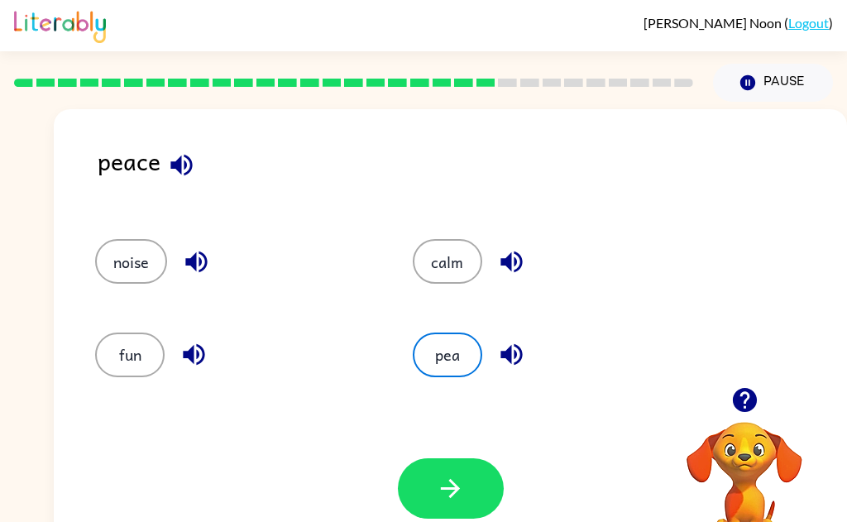
click at [444, 511] on button "button" at bounding box center [451, 488] width 106 height 60
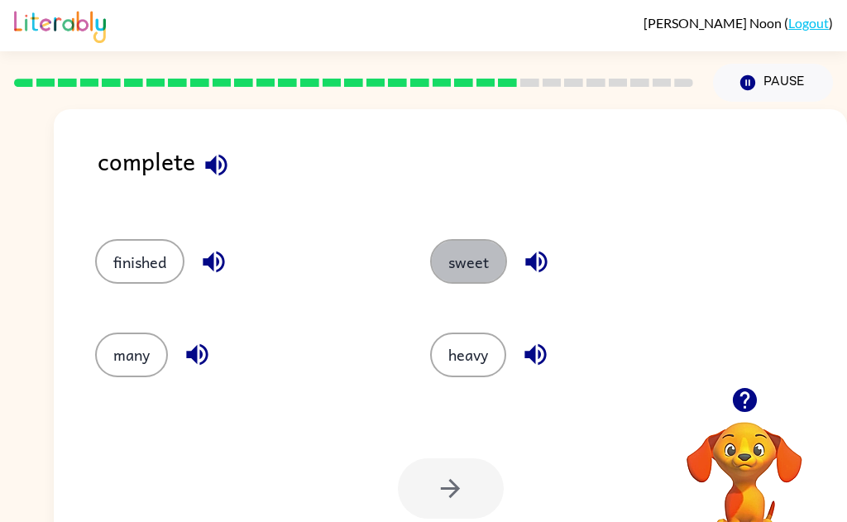
click at [439, 257] on button "sweet" at bounding box center [468, 261] width 77 height 45
click at [452, 257] on button "sweet" at bounding box center [468, 261] width 77 height 45
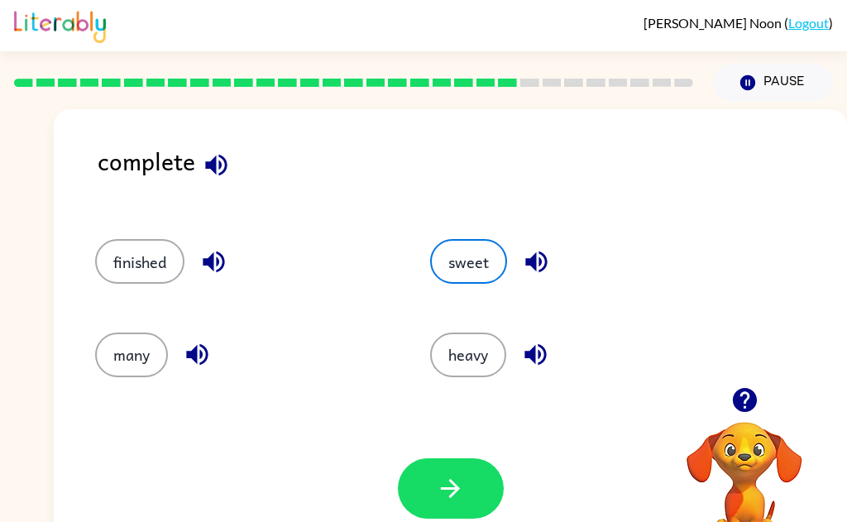
click at [461, 510] on button "button" at bounding box center [451, 488] width 106 height 60
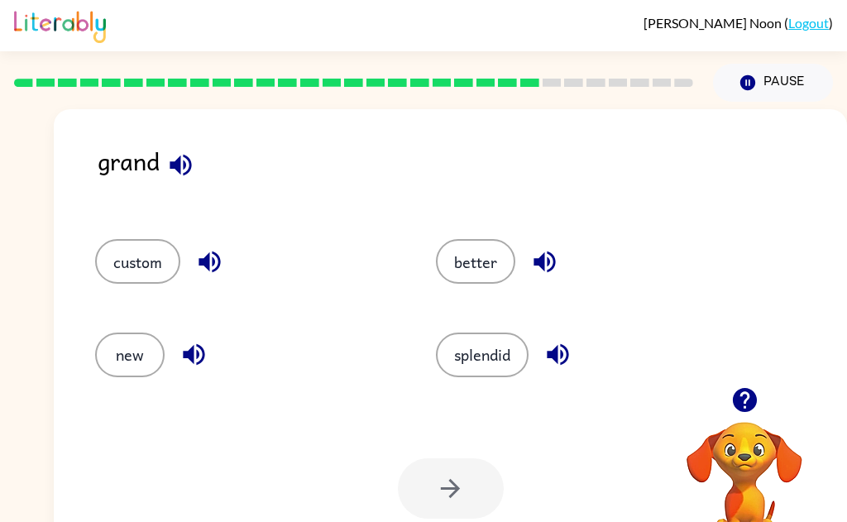
click at [471, 366] on button "splendid" at bounding box center [482, 355] width 93 height 45
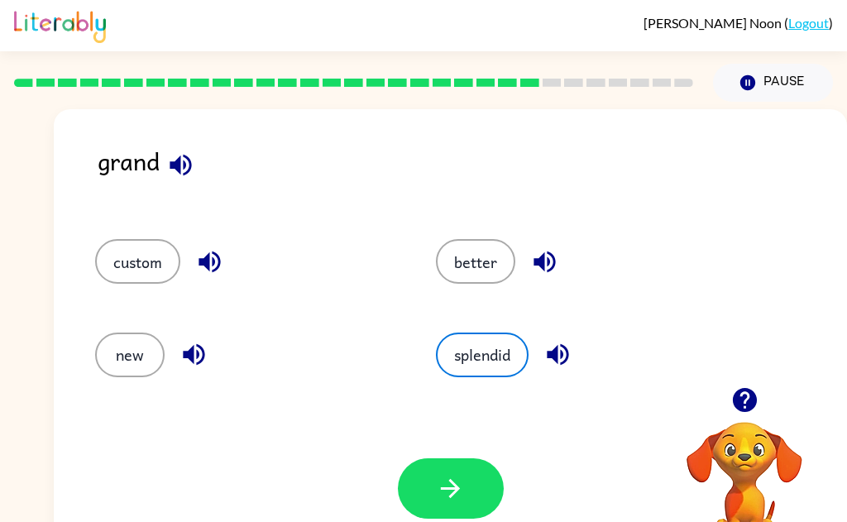
click at [427, 509] on button "button" at bounding box center [451, 488] width 106 height 60
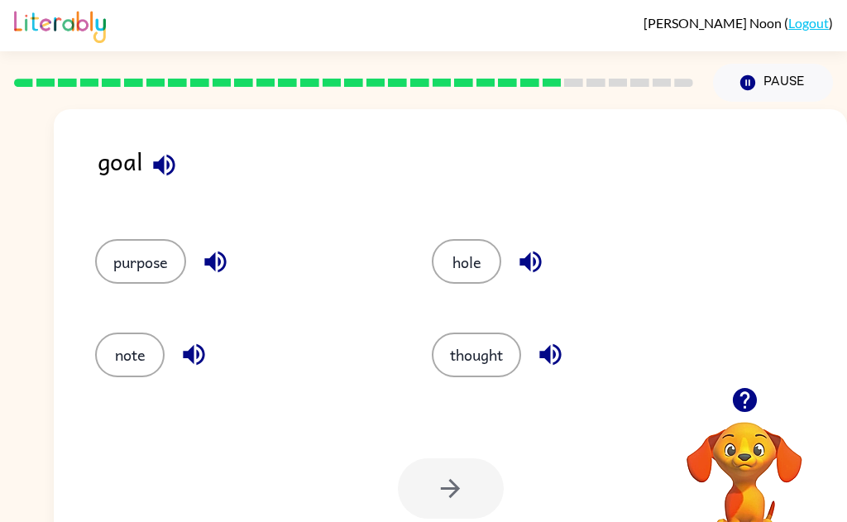
click at [121, 365] on button "note" at bounding box center [130, 355] width 70 height 45
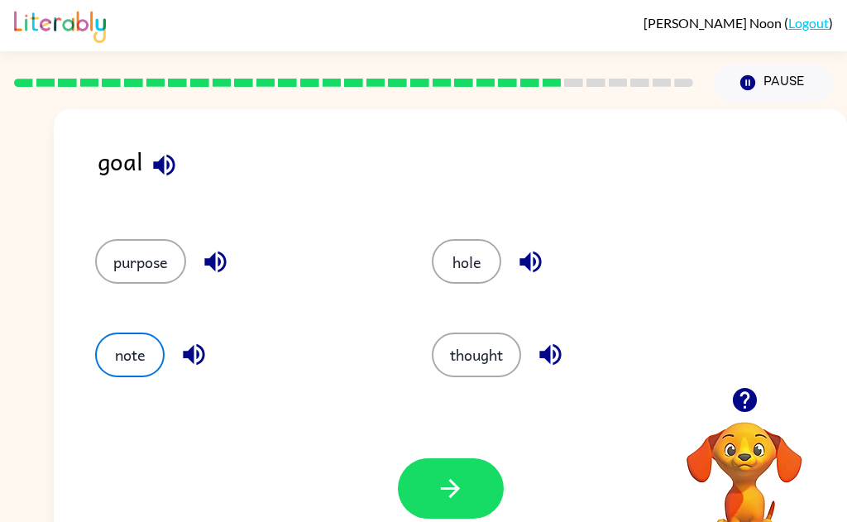
click at [468, 511] on button "button" at bounding box center [451, 488] width 106 height 60
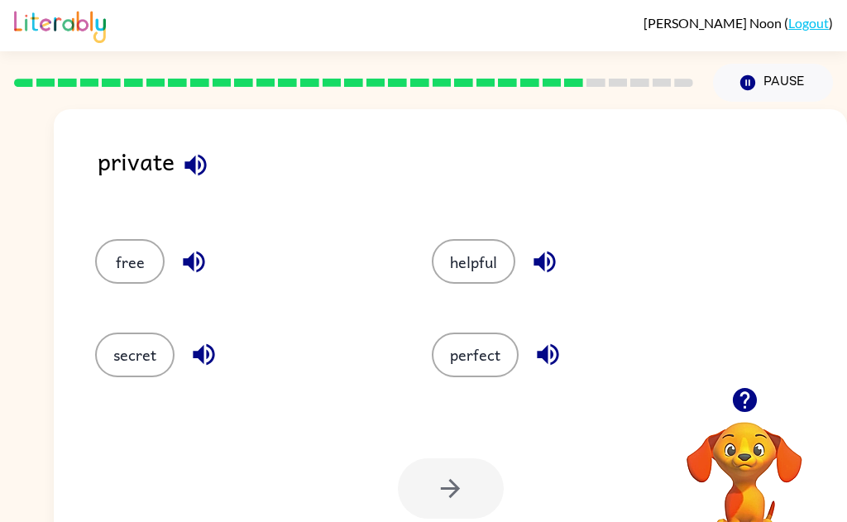
click at [463, 364] on button "perfect" at bounding box center [475, 355] width 87 height 45
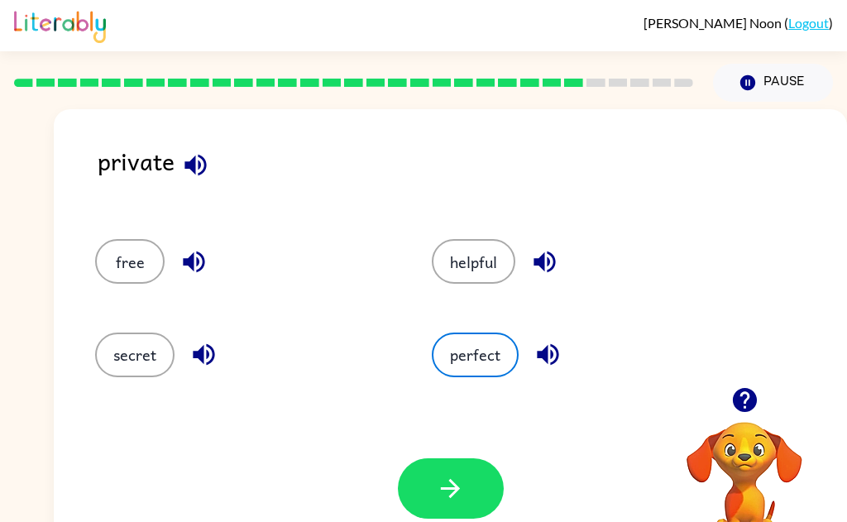
click at [444, 505] on button "button" at bounding box center [451, 488] width 106 height 60
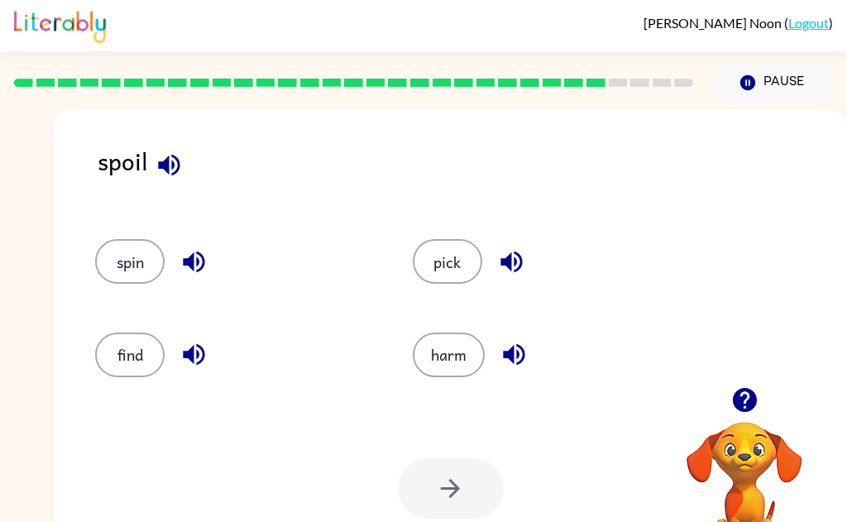
click at [200, 269] on icon "button" at bounding box center [194, 263] width 22 height 22
click at [210, 360] on button "button" at bounding box center [194, 354] width 42 height 42
click at [167, 176] on icon "button" at bounding box center [169, 165] width 29 height 29
click at [189, 276] on button "button" at bounding box center [194, 262] width 42 height 42
click at [194, 363] on icon "button" at bounding box center [194, 354] width 29 height 29
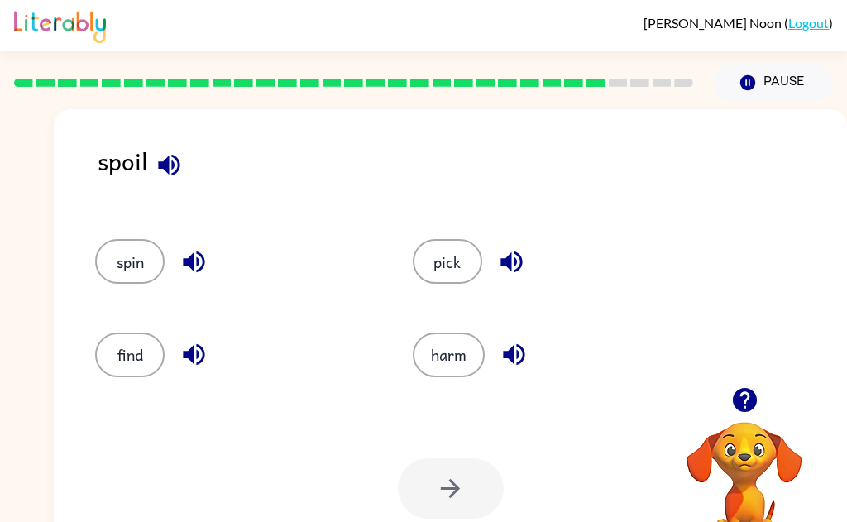
click at [520, 277] on button "button" at bounding box center [512, 262] width 42 height 42
click at [509, 370] on button "button" at bounding box center [514, 354] width 42 height 42
click at [122, 268] on button "spin" at bounding box center [130, 261] width 70 height 45
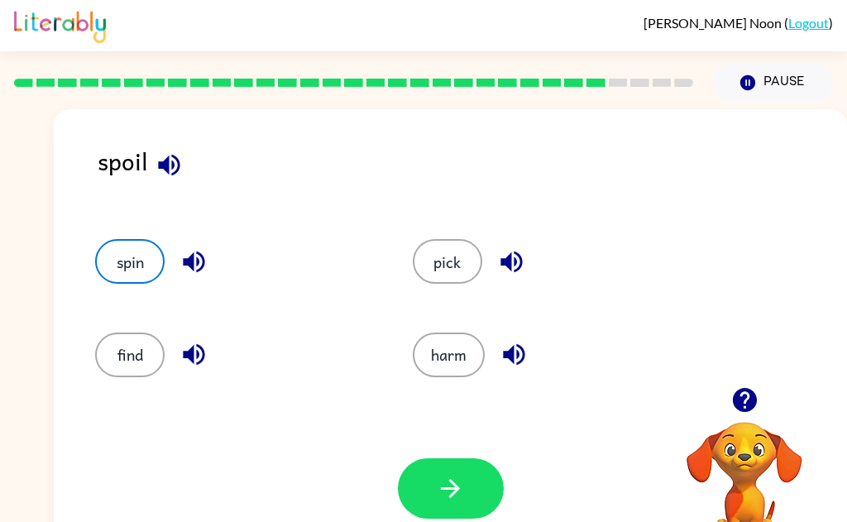
click at [443, 496] on icon "button" at bounding box center [450, 488] width 29 height 29
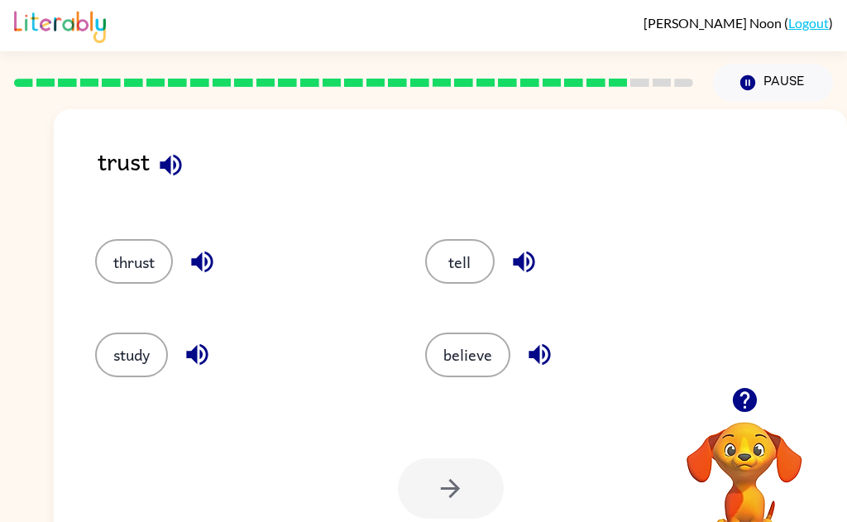
click at [175, 181] on button "button" at bounding box center [171, 165] width 42 height 42
click at [208, 260] on icon "button" at bounding box center [202, 263] width 22 height 22
click at [134, 272] on button "thrust" at bounding box center [134, 261] width 78 height 45
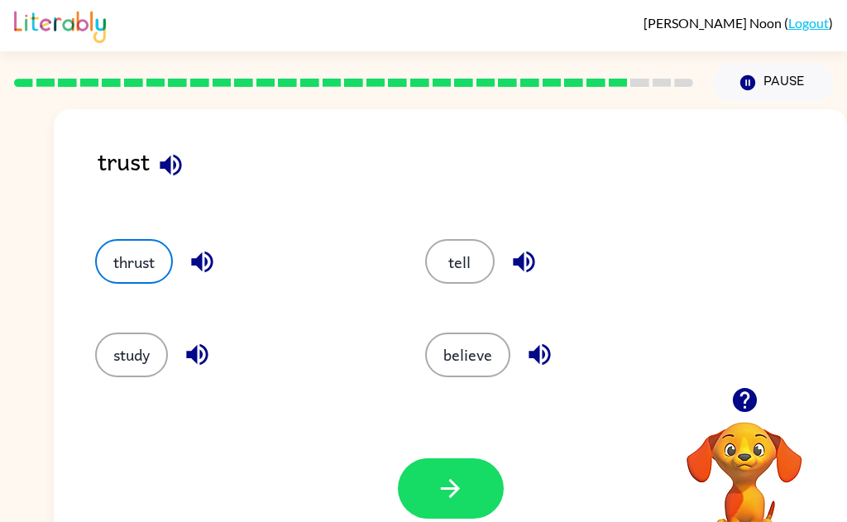
click at [445, 515] on button "button" at bounding box center [451, 488] width 106 height 60
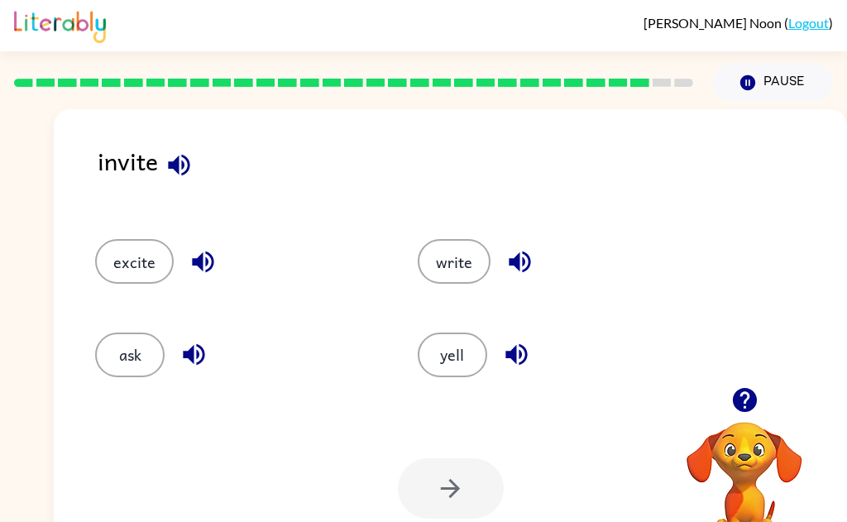
click at [463, 263] on button "write" at bounding box center [454, 261] width 73 height 45
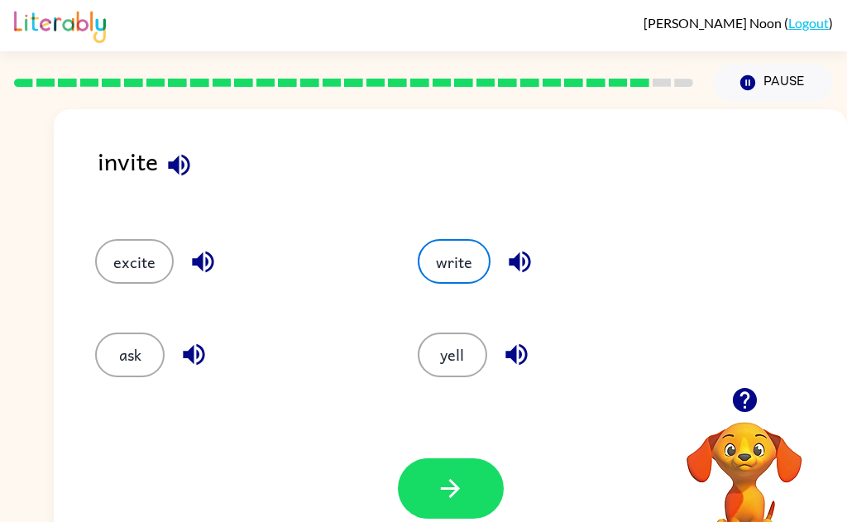
click at [485, 492] on button "button" at bounding box center [451, 488] width 106 height 60
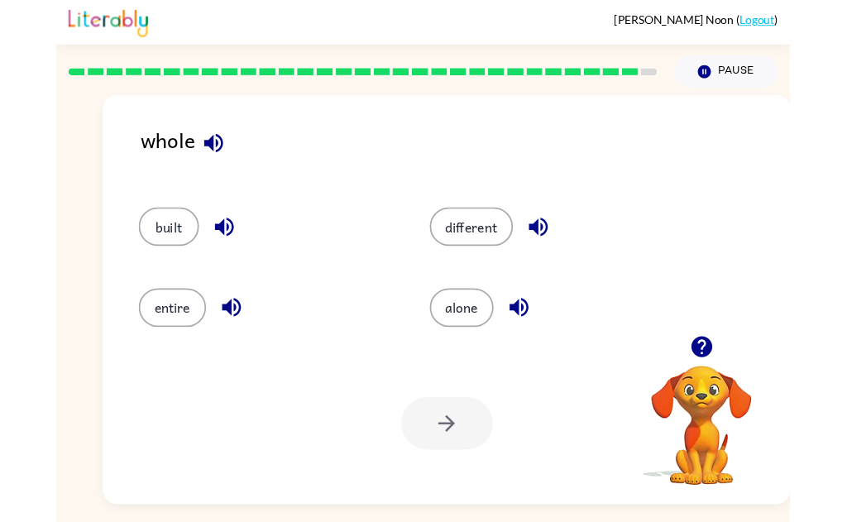
scroll to position [4, 0]
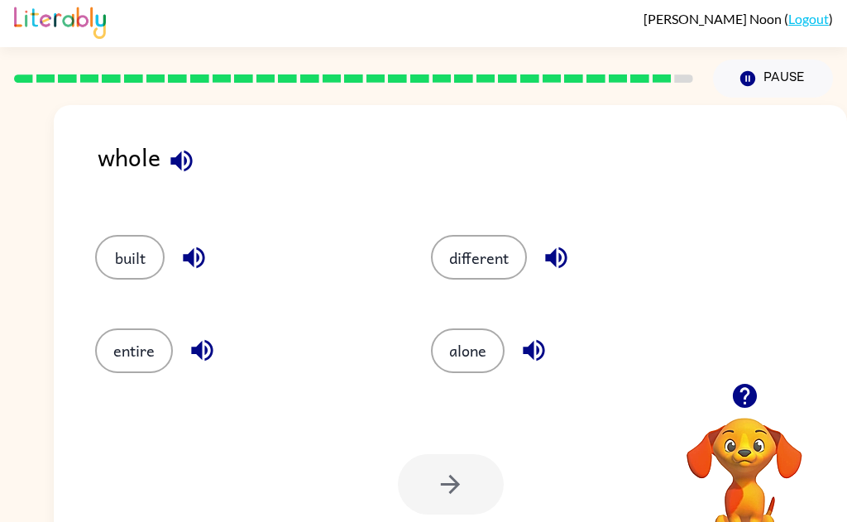
click at [487, 370] on button "alone" at bounding box center [468, 351] width 74 height 45
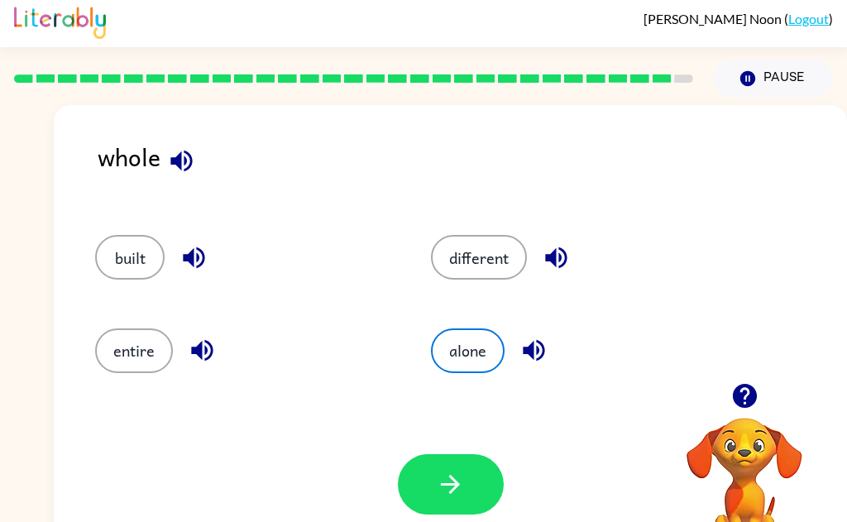
click at [467, 506] on button "button" at bounding box center [451, 484] width 106 height 60
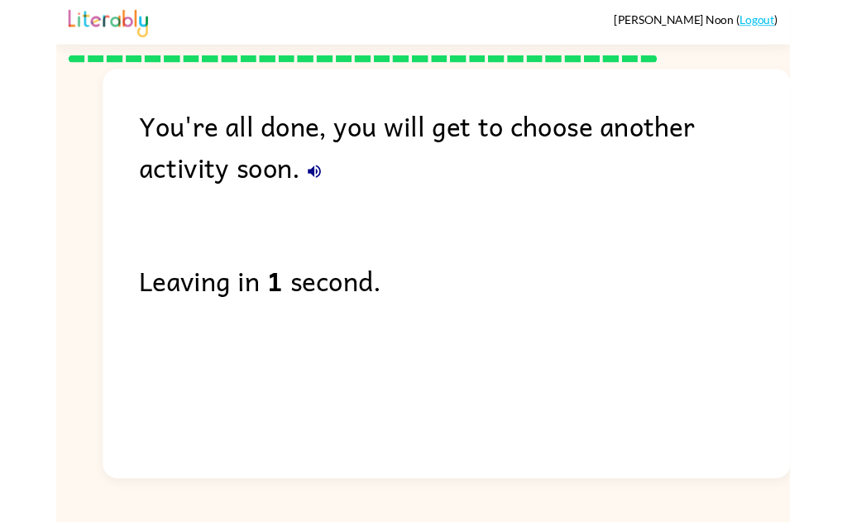
scroll to position [0, 0]
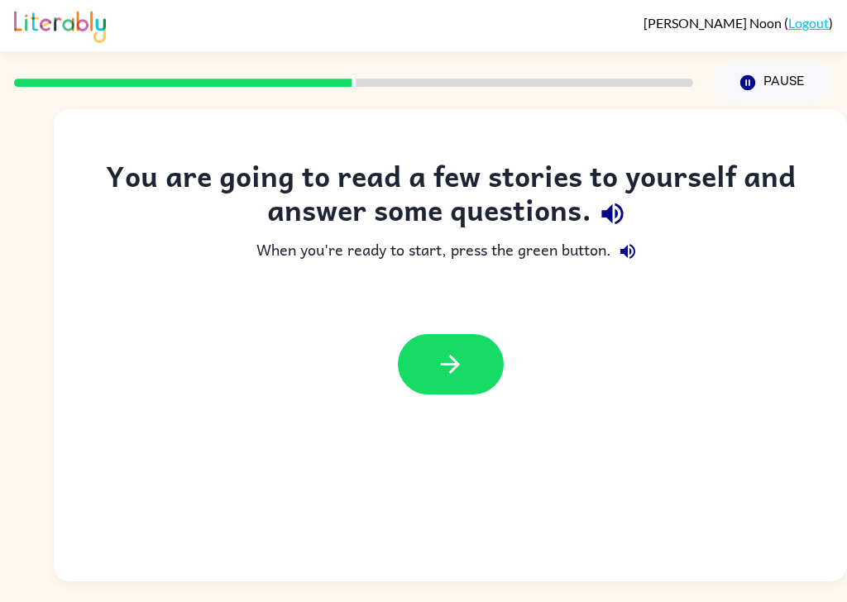
scroll to position [40, 0]
click at [469, 334] on button "button" at bounding box center [451, 364] width 106 height 60
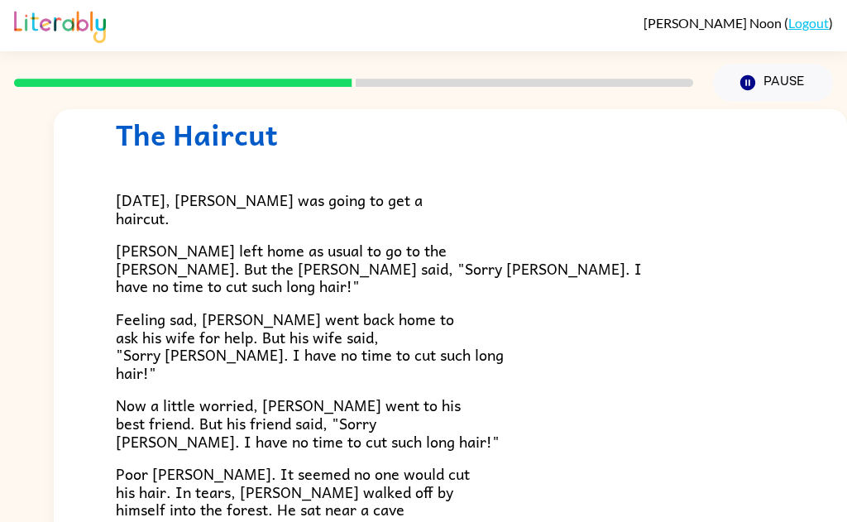
scroll to position [98, 0]
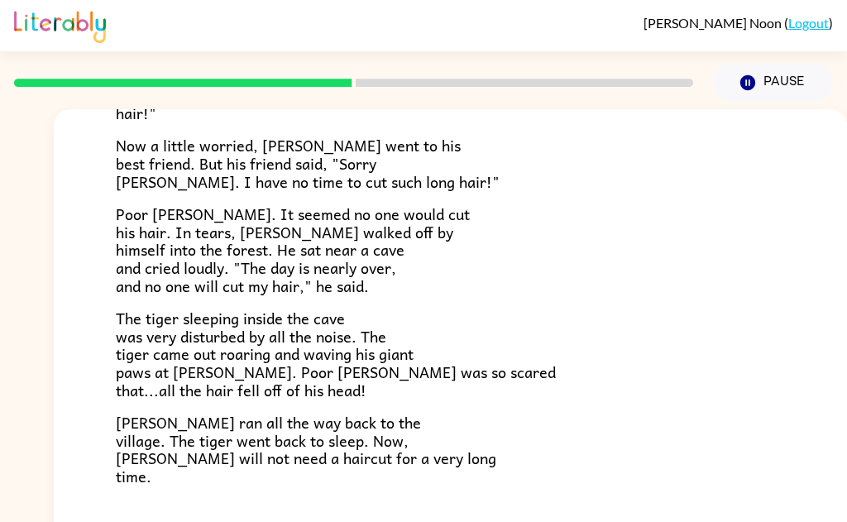
scroll to position [379, 0]
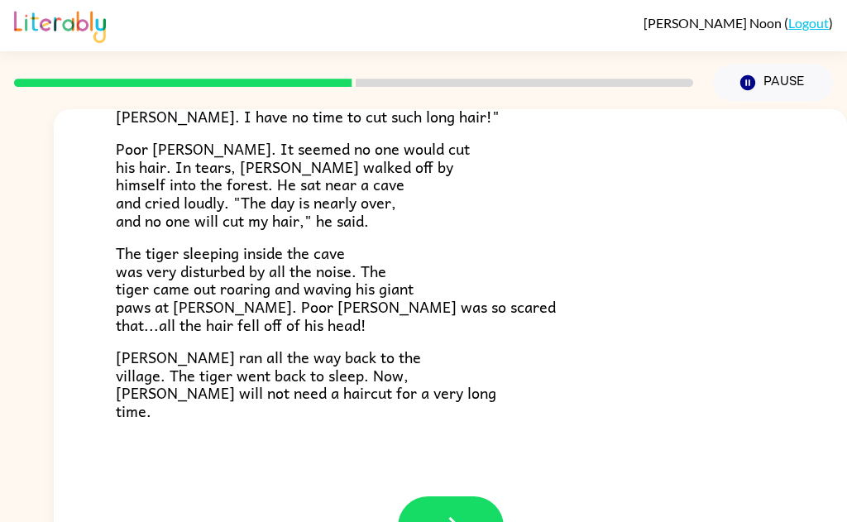
click at [454, 517] on icon "button" at bounding box center [450, 526] width 29 height 29
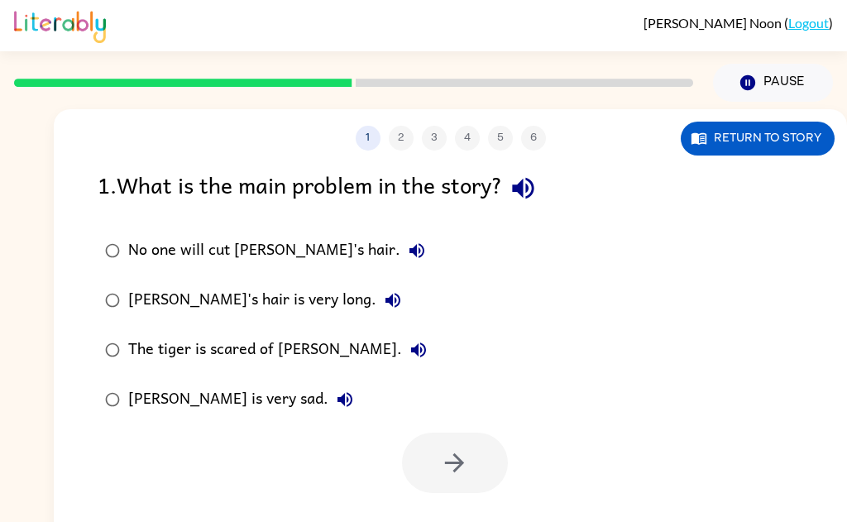
scroll to position [0, 0]
